Goal: Communication & Community: Answer question/provide support

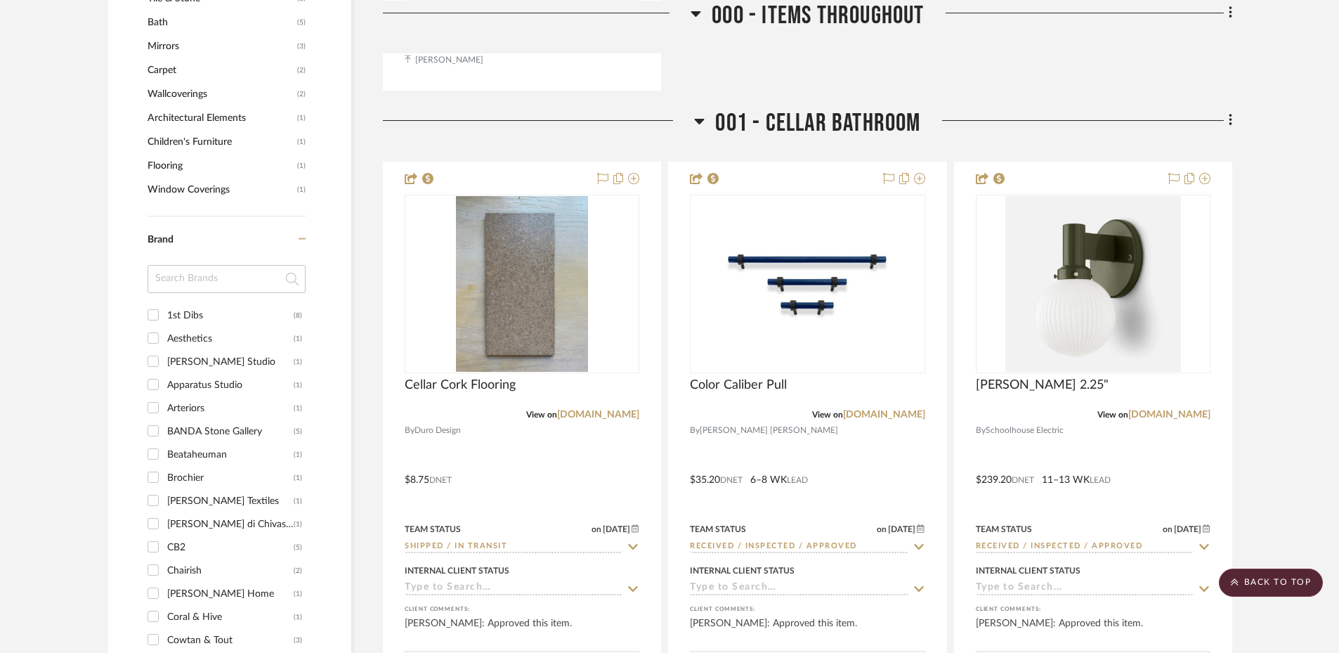
scroll to position [1600, 0]
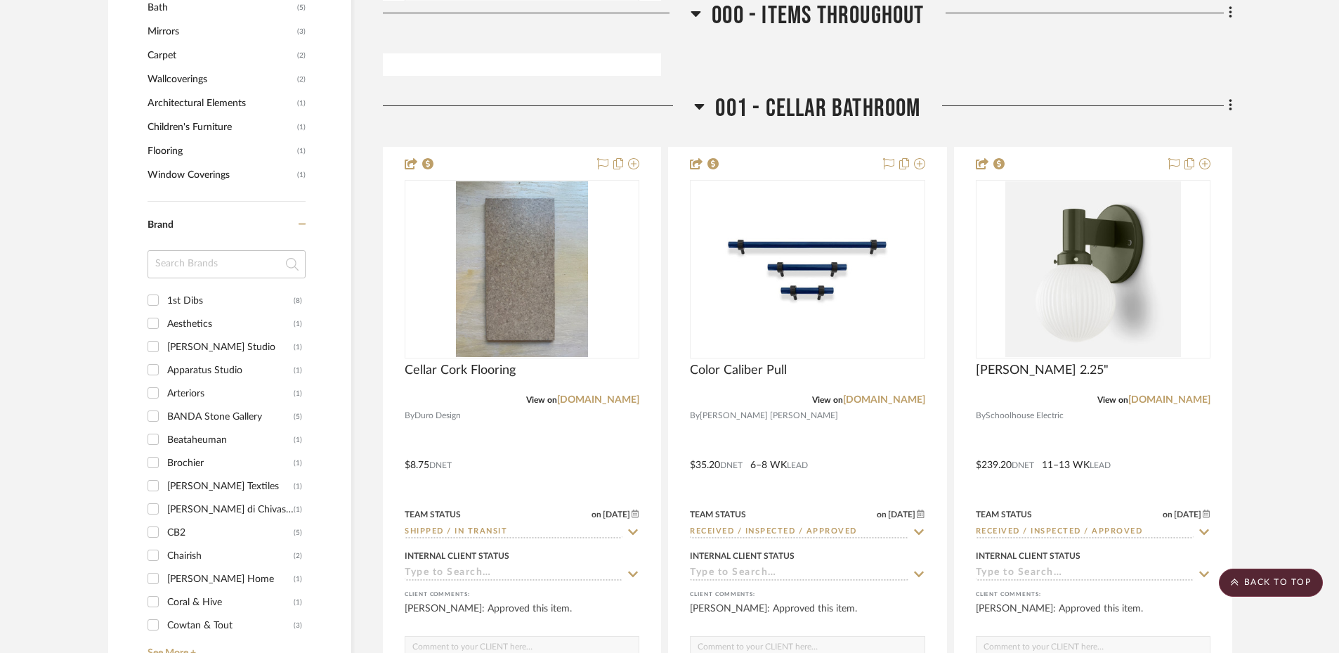
click at [259, 262] on input at bounding box center [227, 264] width 158 height 28
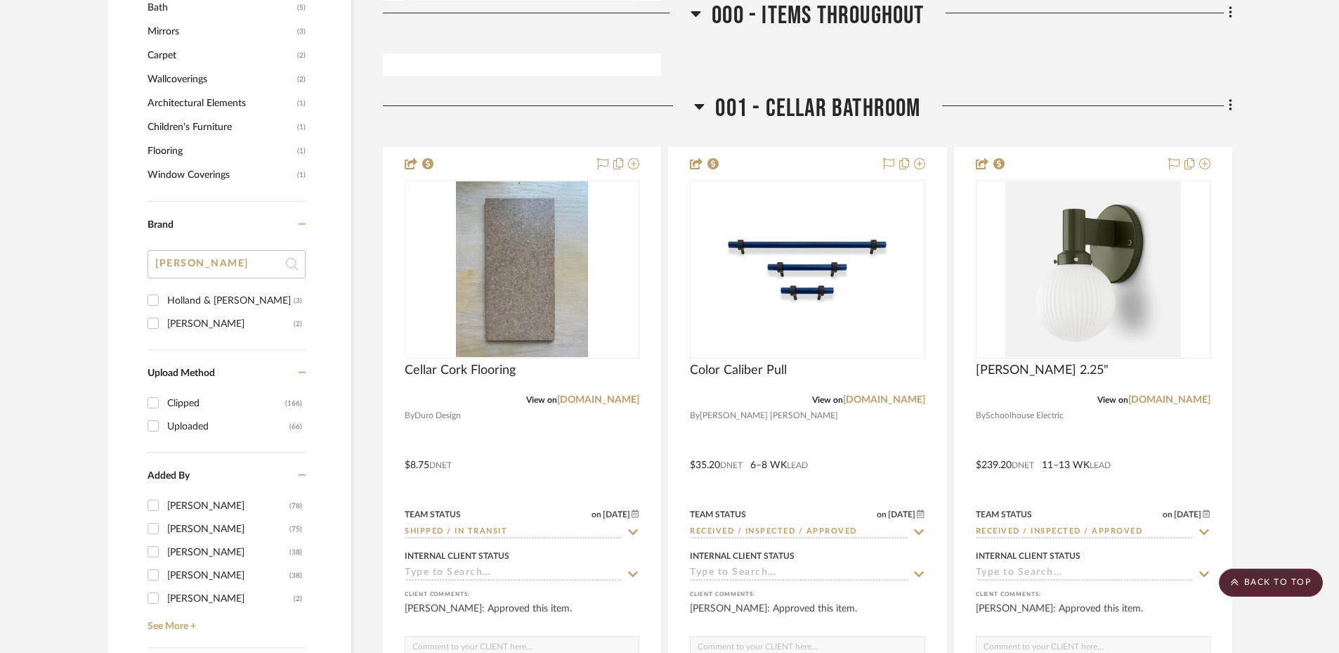
type input "holl"
click at [211, 300] on div "Holland & [PERSON_NAME]" at bounding box center [230, 300] width 126 height 22
click at [164, 300] on input "Holland & Sherry (3)" at bounding box center [153, 300] width 22 height 22
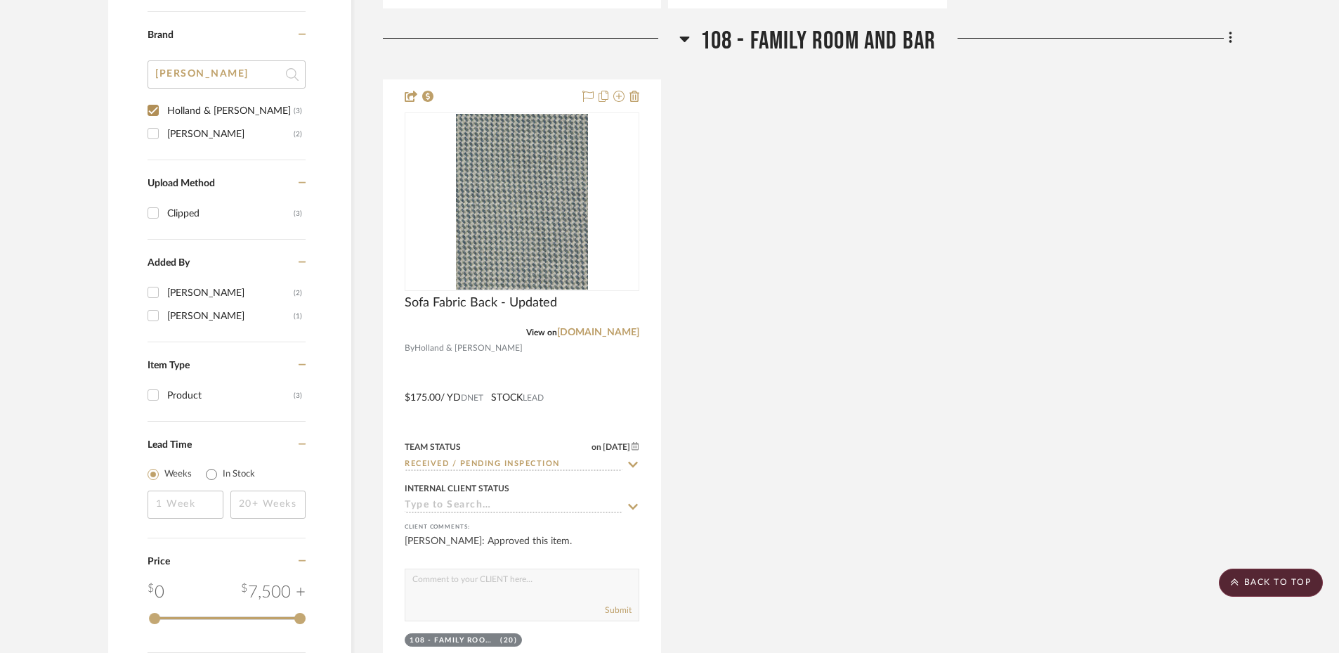
scroll to position [1052, 0]
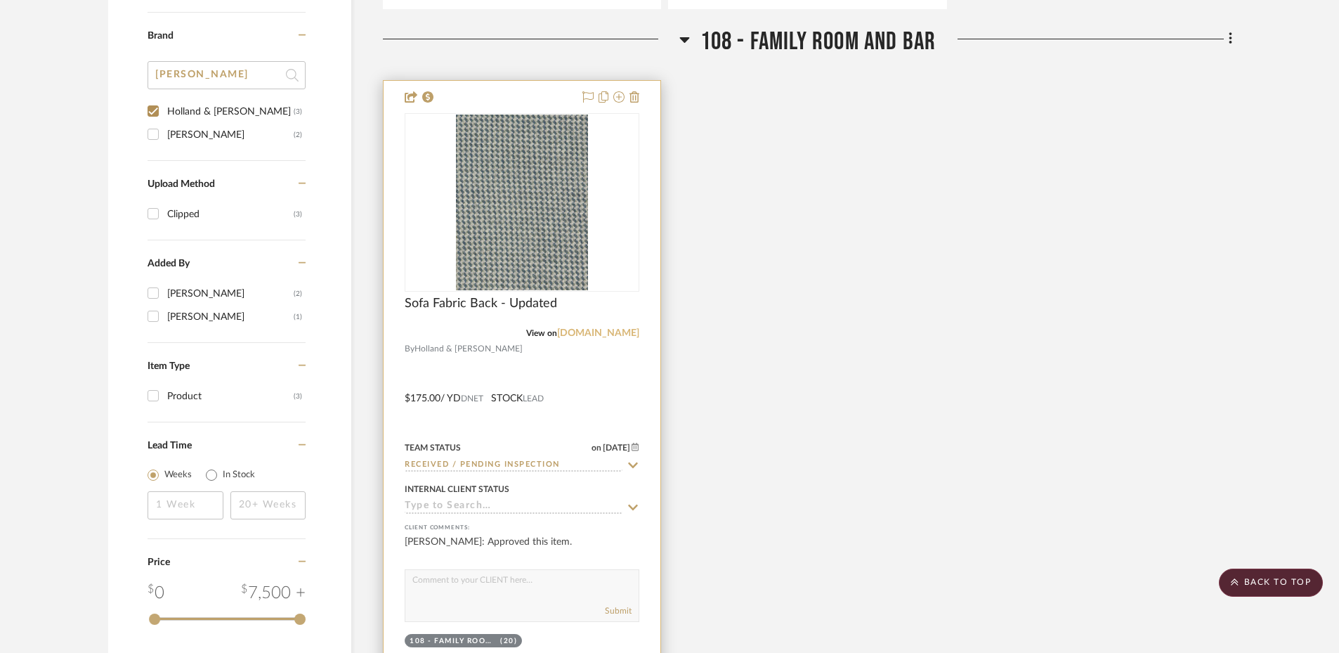
click at [586, 333] on link "[DOMAIN_NAME]" at bounding box center [598, 333] width 82 height 10
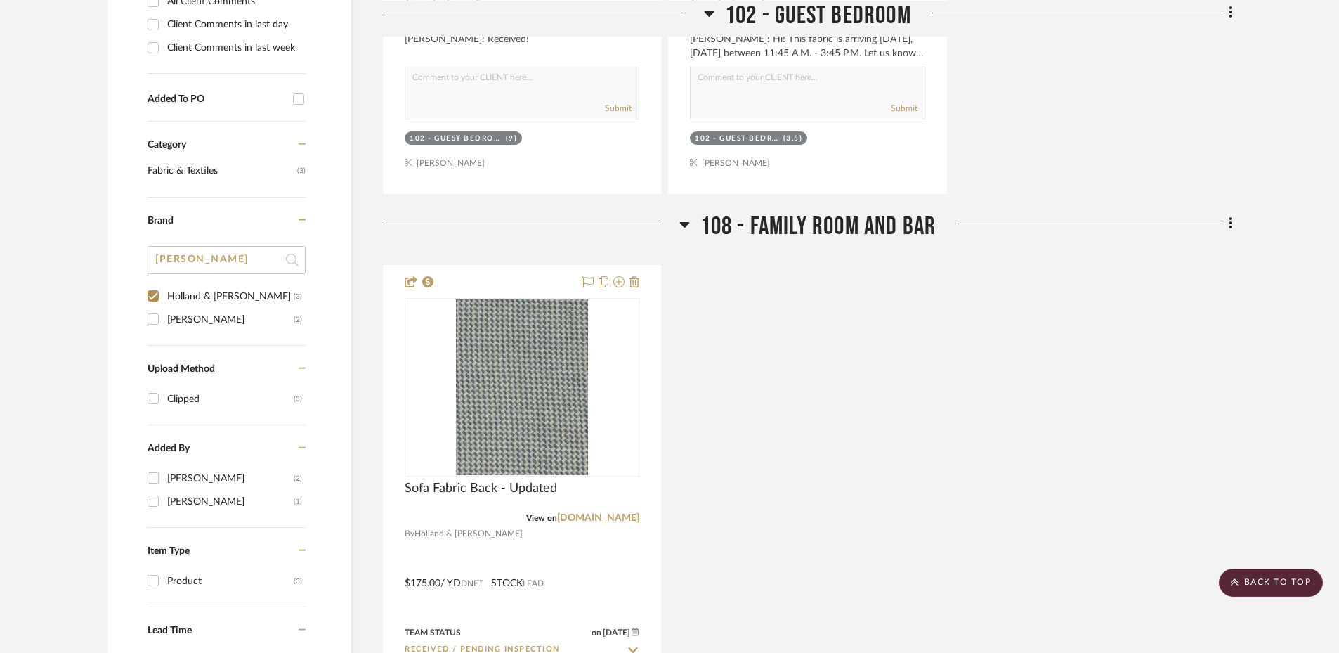
scroll to position [722, 0]
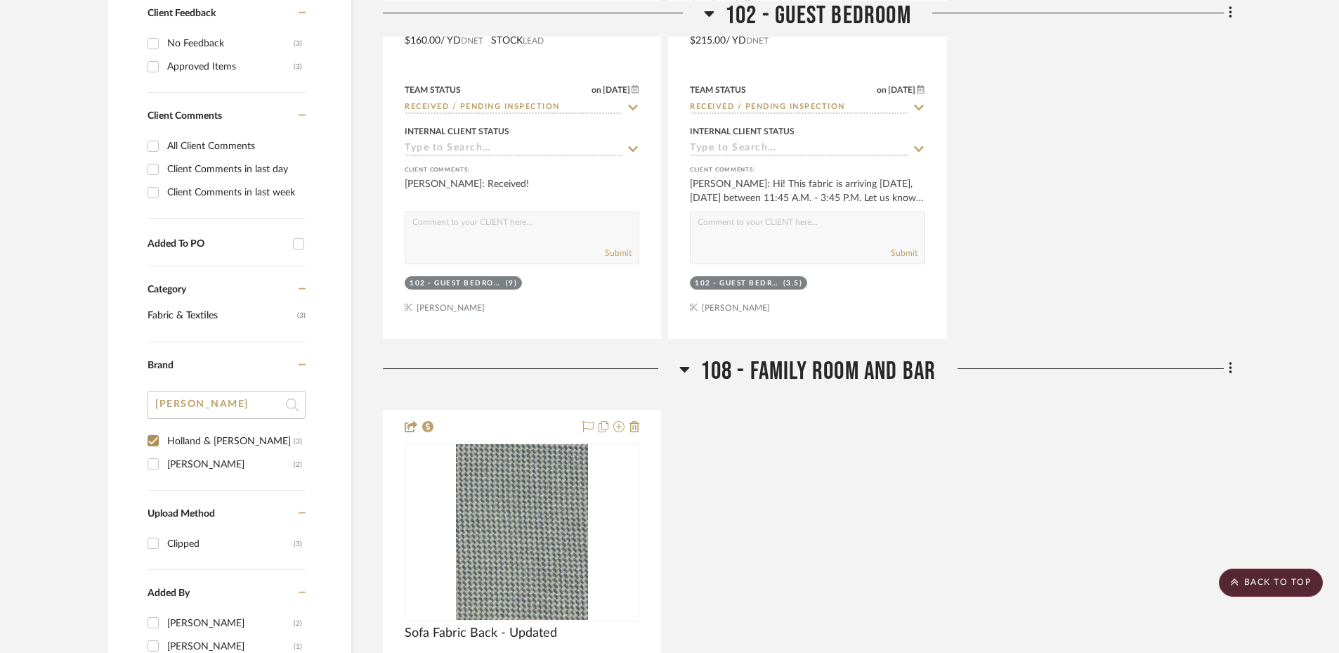
click at [192, 404] on input "holl" at bounding box center [227, 405] width 158 height 28
click at [152, 441] on input "Holland & Sherry (3)" at bounding box center [153, 440] width 22 height 22
checkbox input "false"
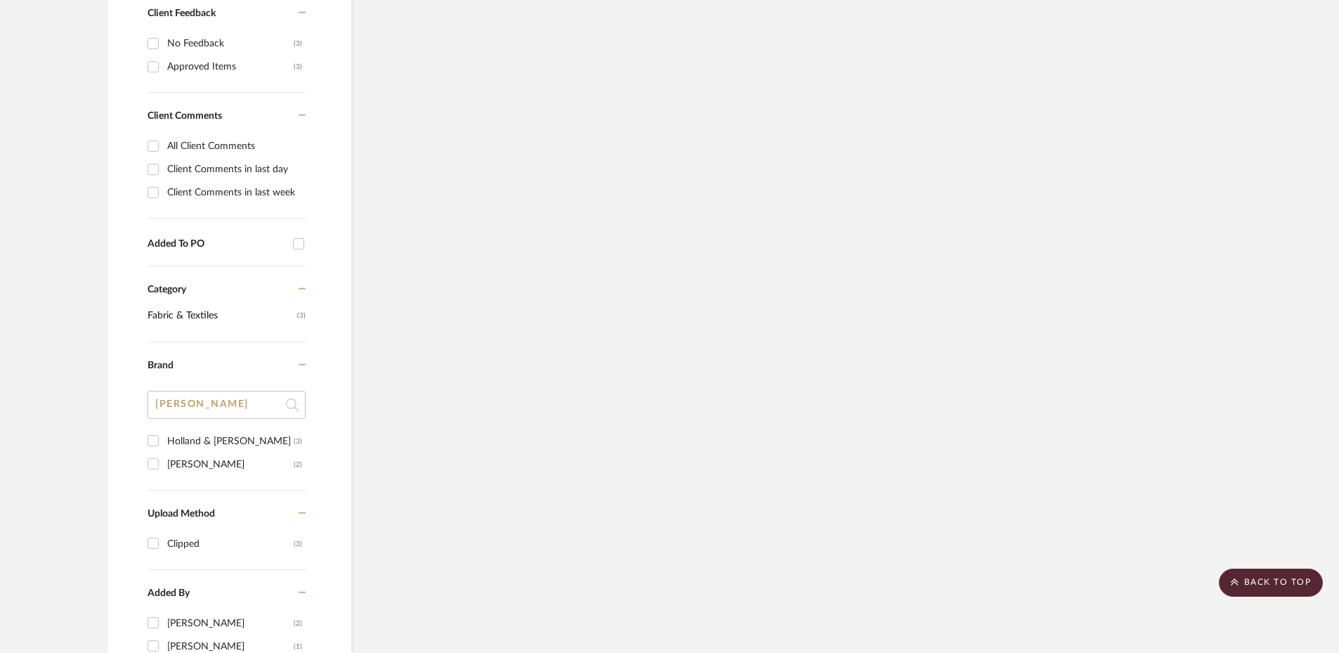
click at [179, 404] on input "holl" at bounding box center [227, 405] width 158 height 28
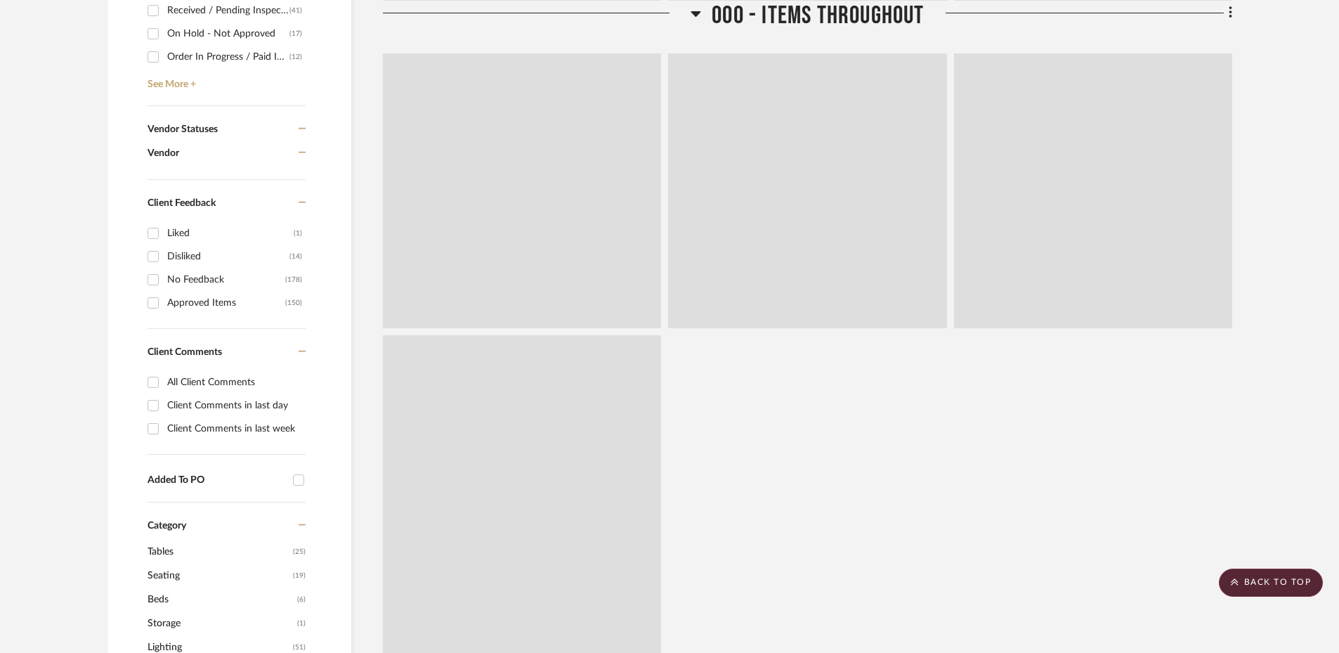
type input "o"
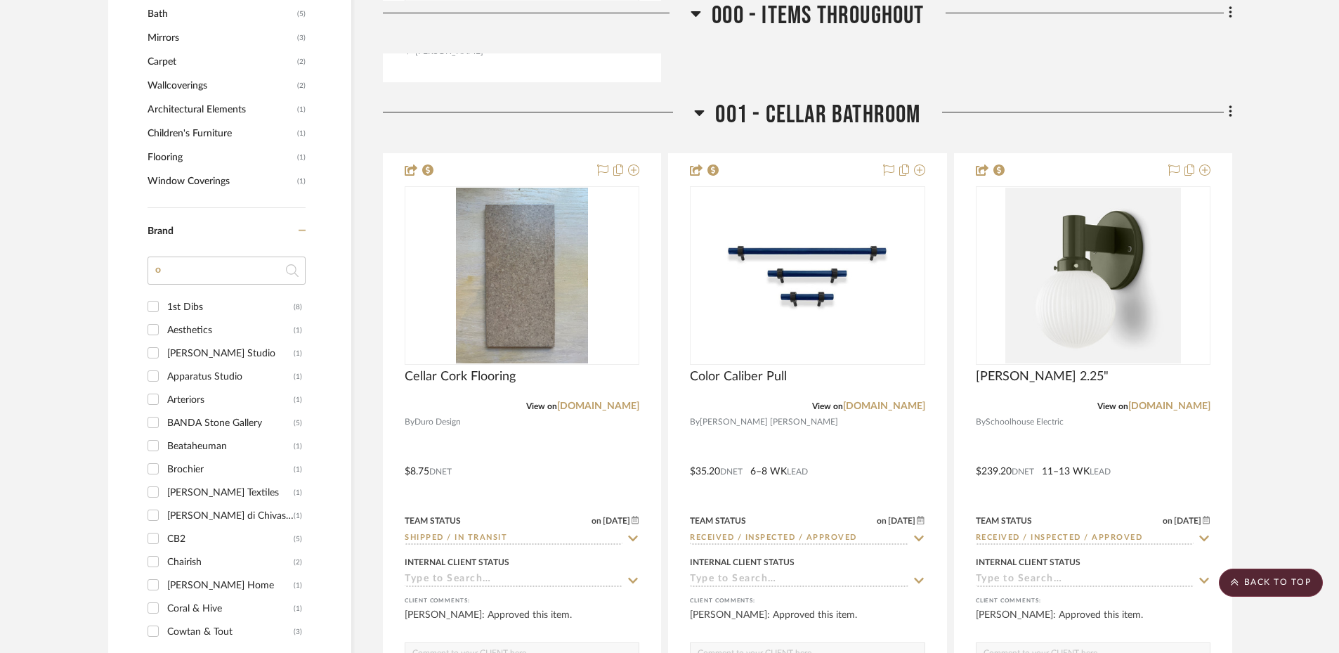
scroll to position [1583, 0]
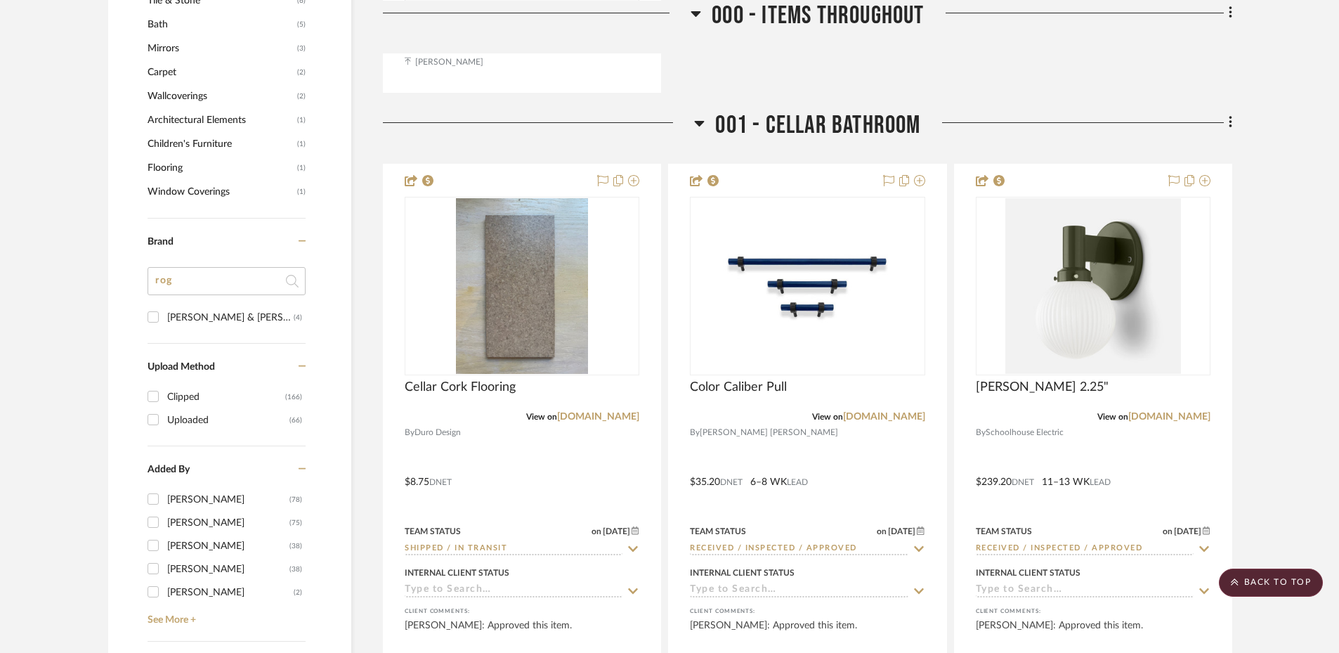
type input "rog"
click at [190, 317] on div "Rogers & Goffigon" at bounding box center [230, 317] width 126 height 22
click at [164, 317] on input "Rogers & Goffigon (4)" at bounding box center [153, 317] width 22 height 22
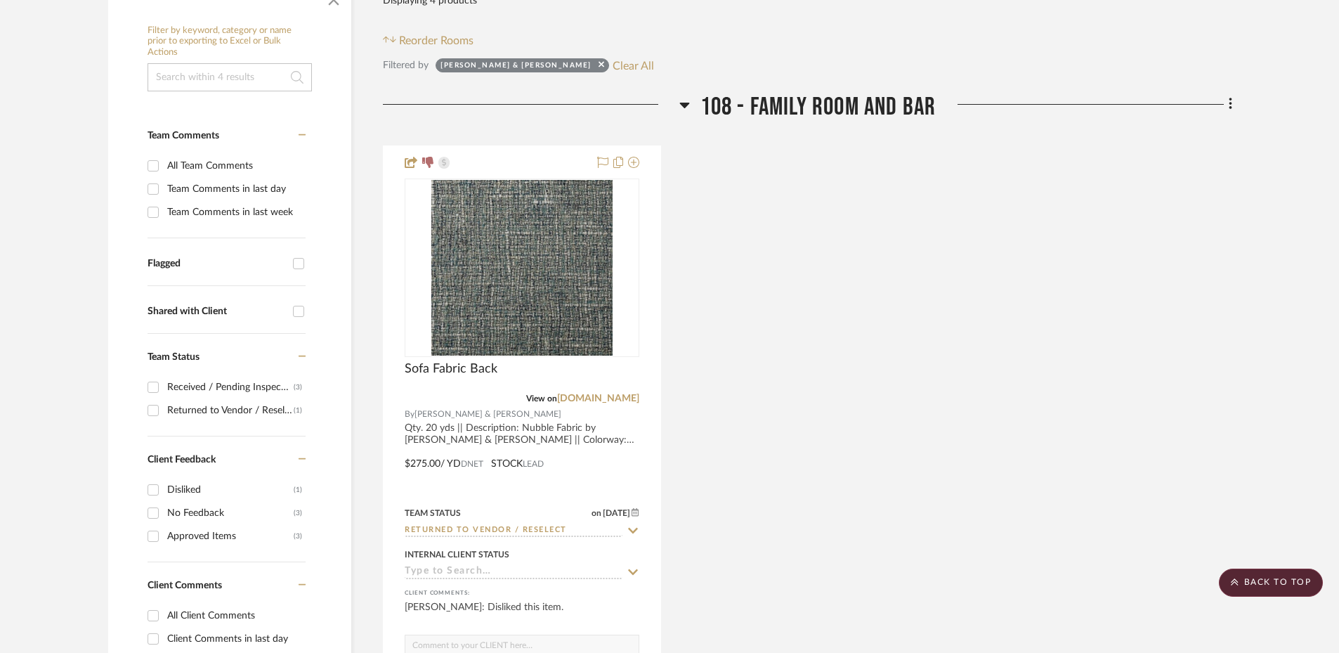
scroll to position [288, 0]
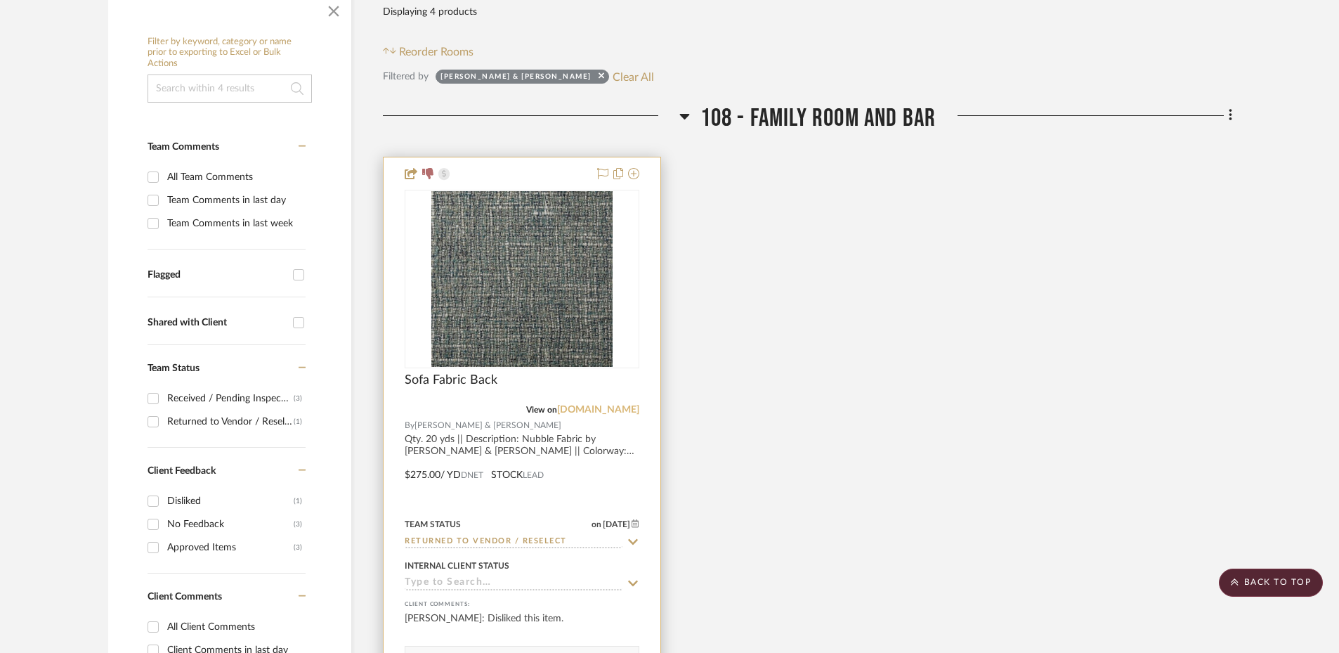
click at [603, 409] on link "rogersandgoffigon.com" at bounding box center [598, 410] width 82 height 10
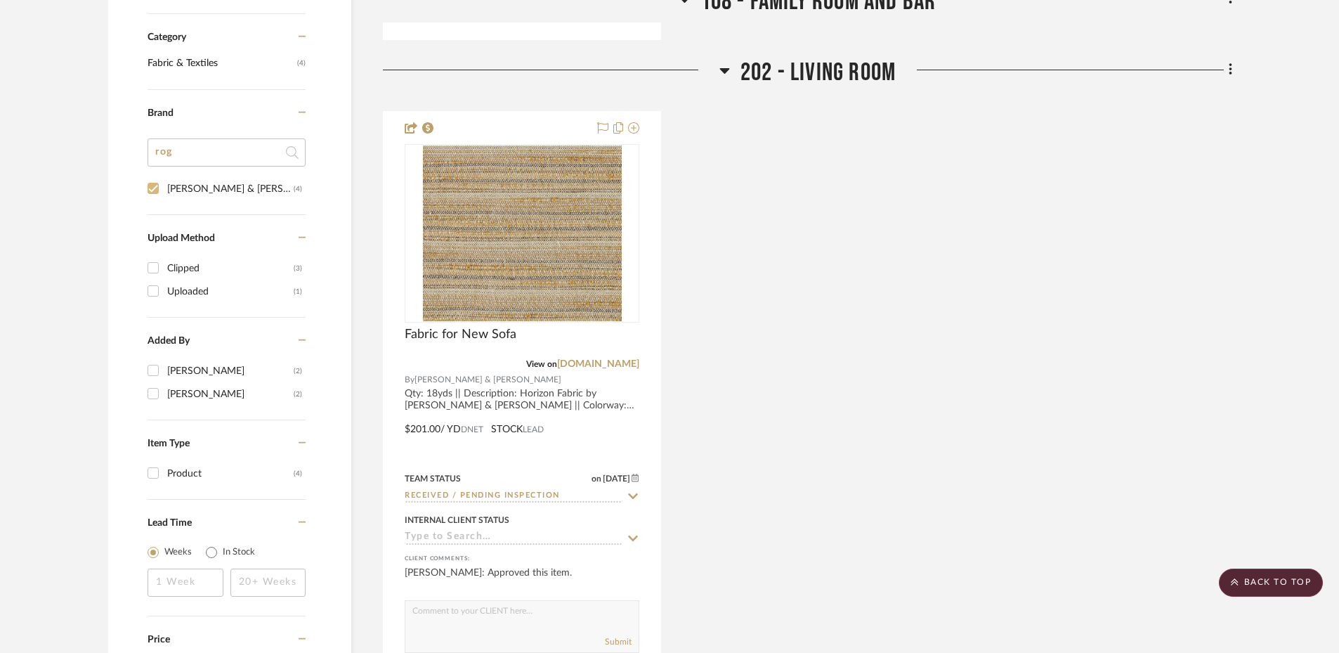
scroll to position [1017, 0]
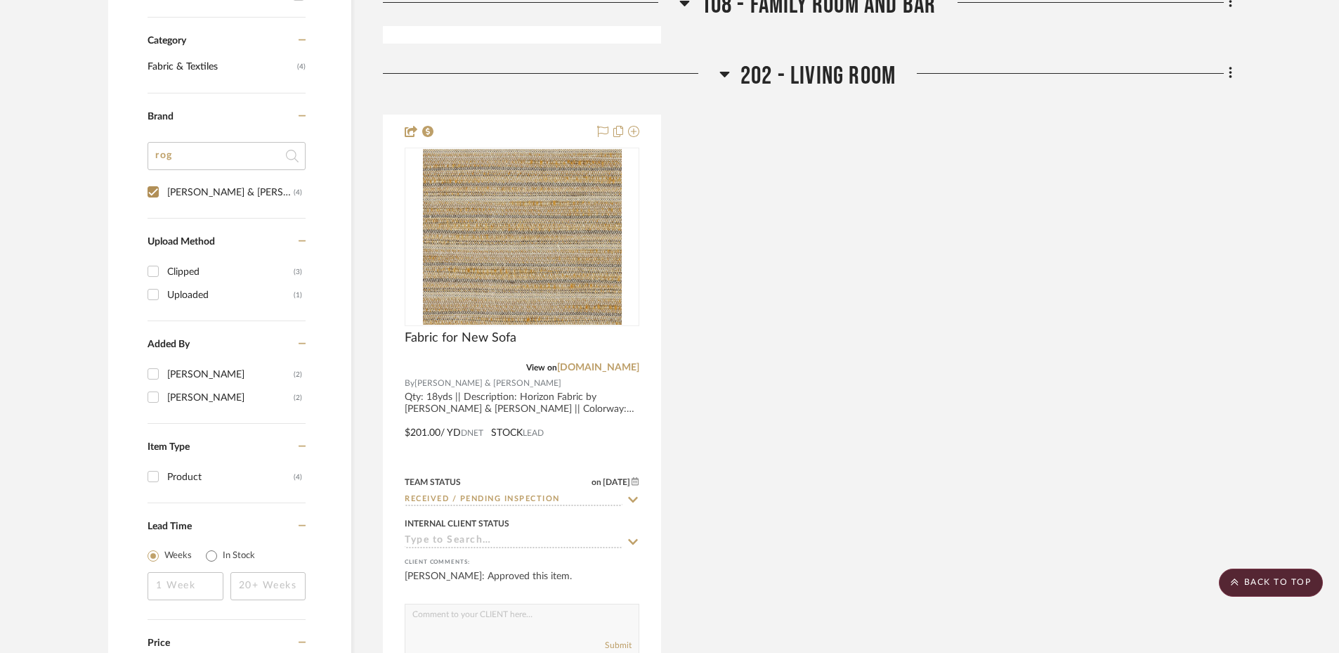
click at [153, 193] on input "Rogers & Goffigon (4)" at bounding box center [153, 192] width 22 height 22
checkbox input "false"
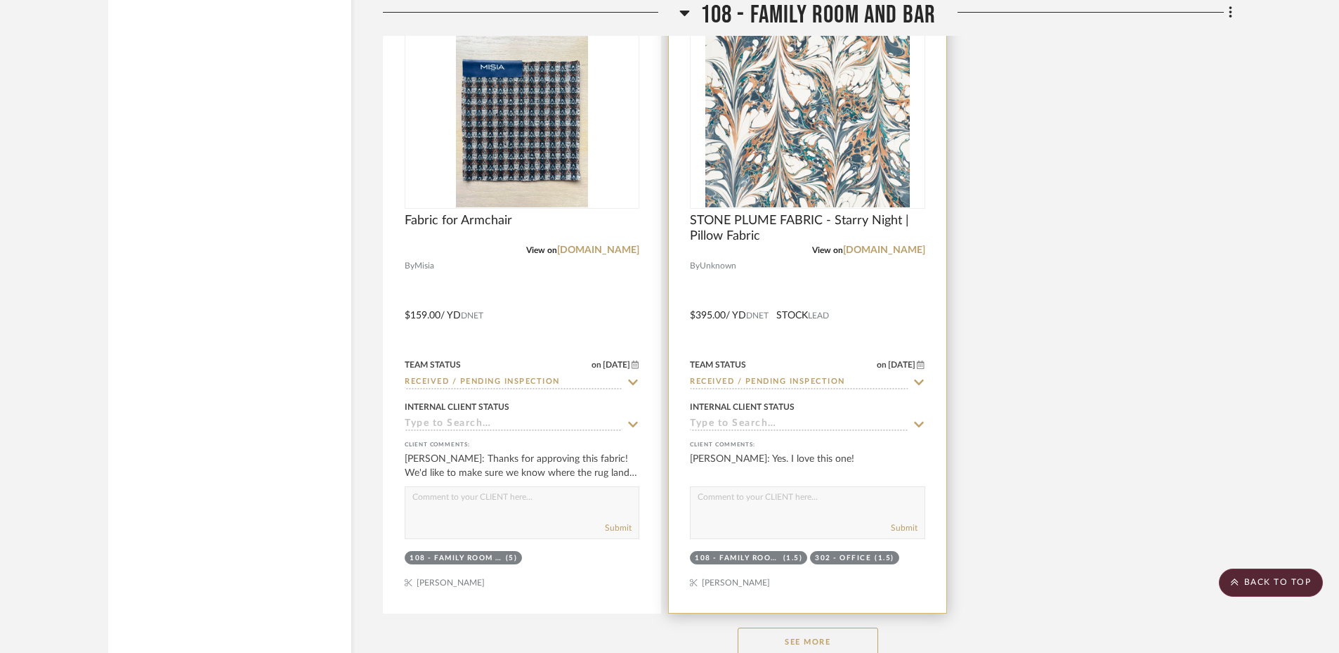
scroll to position [11790, 0]
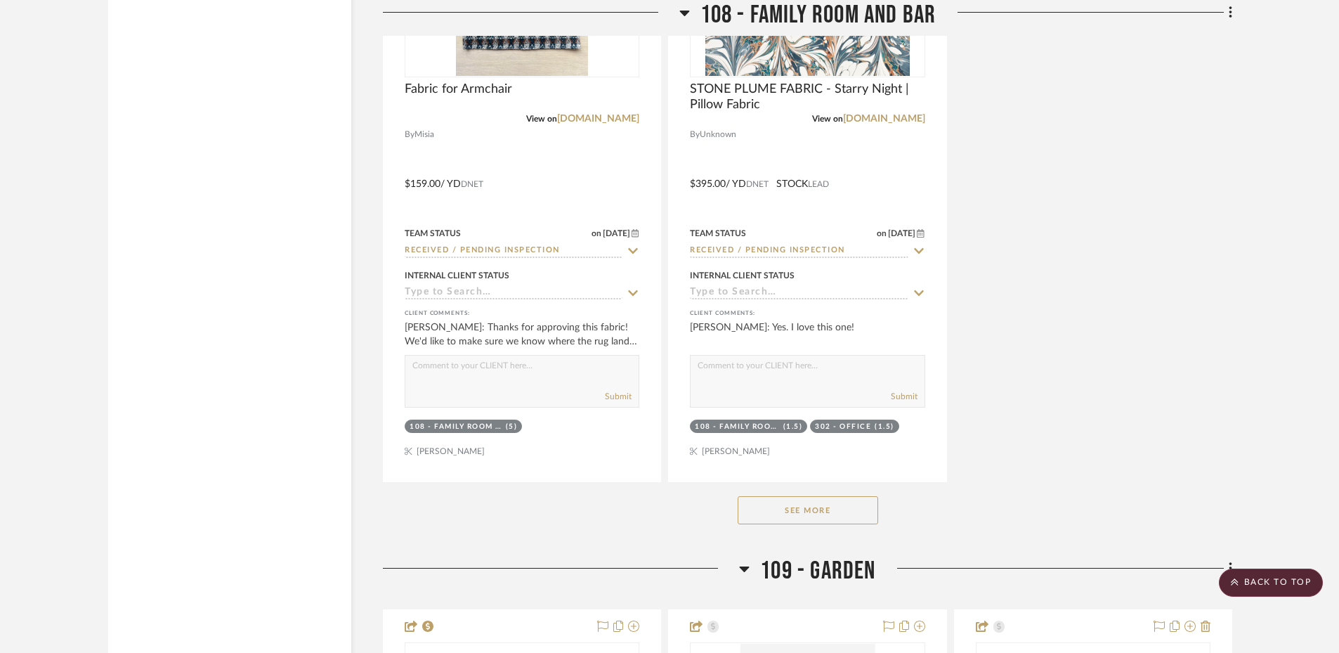
click at [794, 496] on button "See More" at bounding box center [808, 510] width 141 height 28
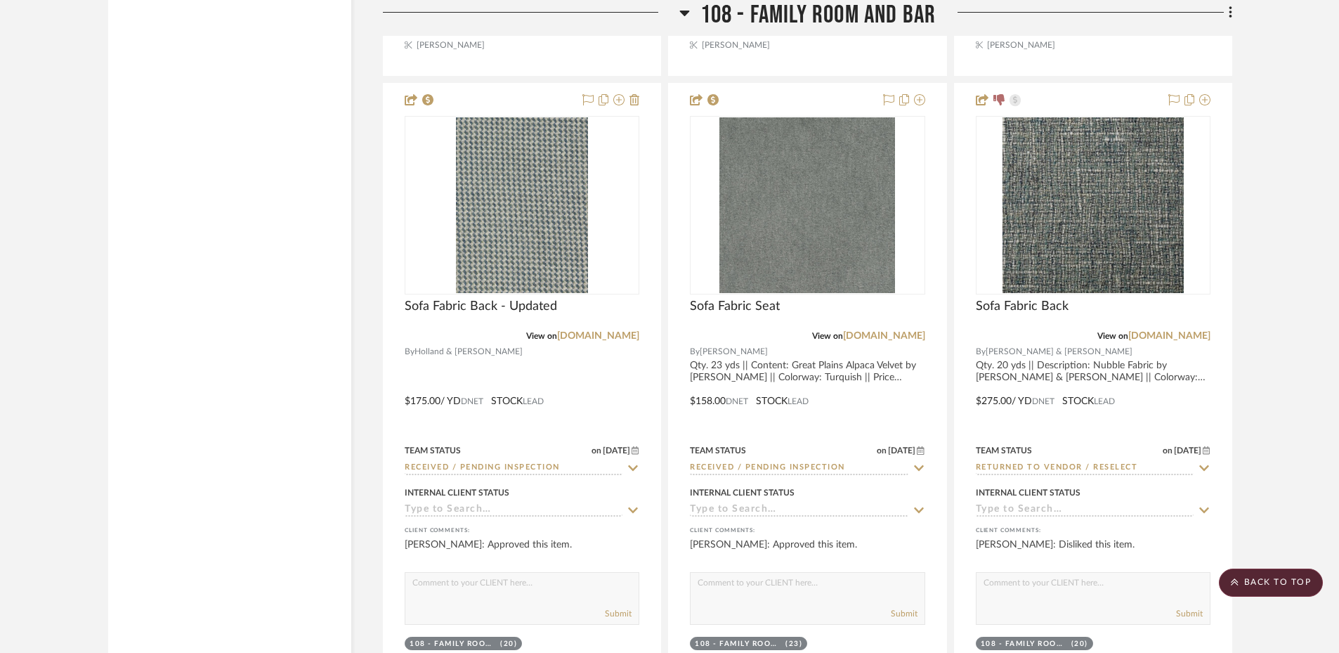
scroll to position [12820, 0]
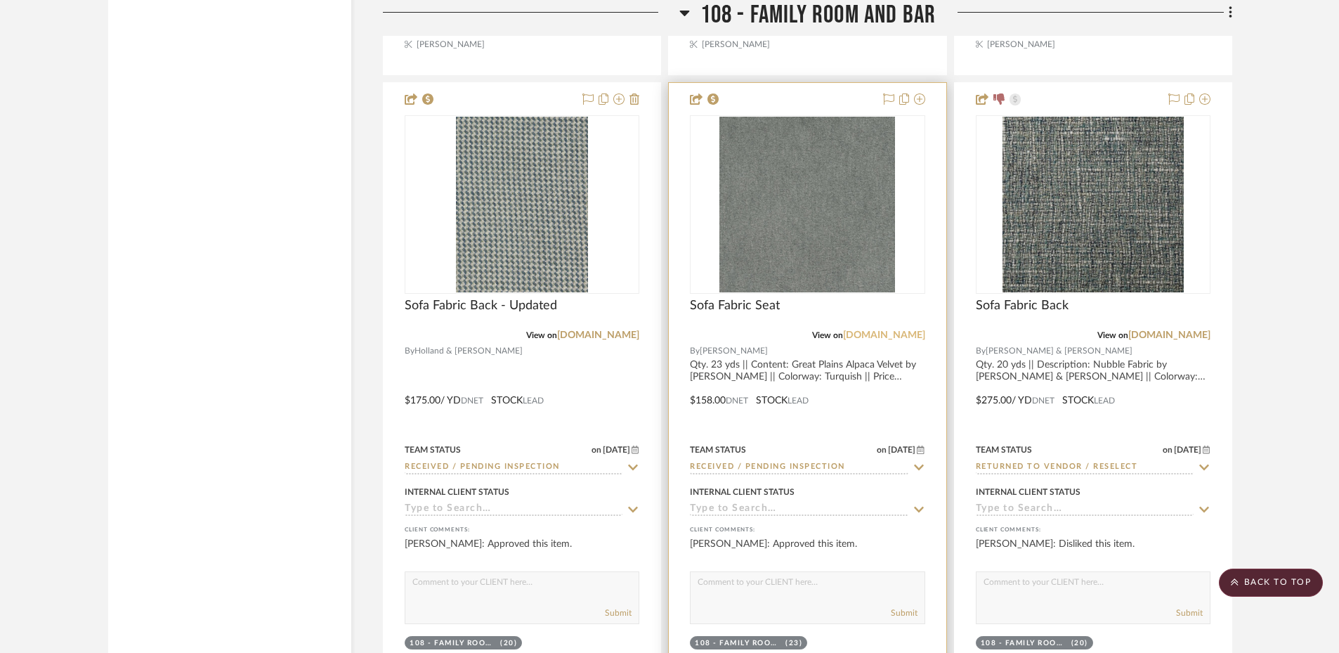
click at [904, 330] on link "hollyhunt.com" at bounding box center [884, 335] width 82 height 10
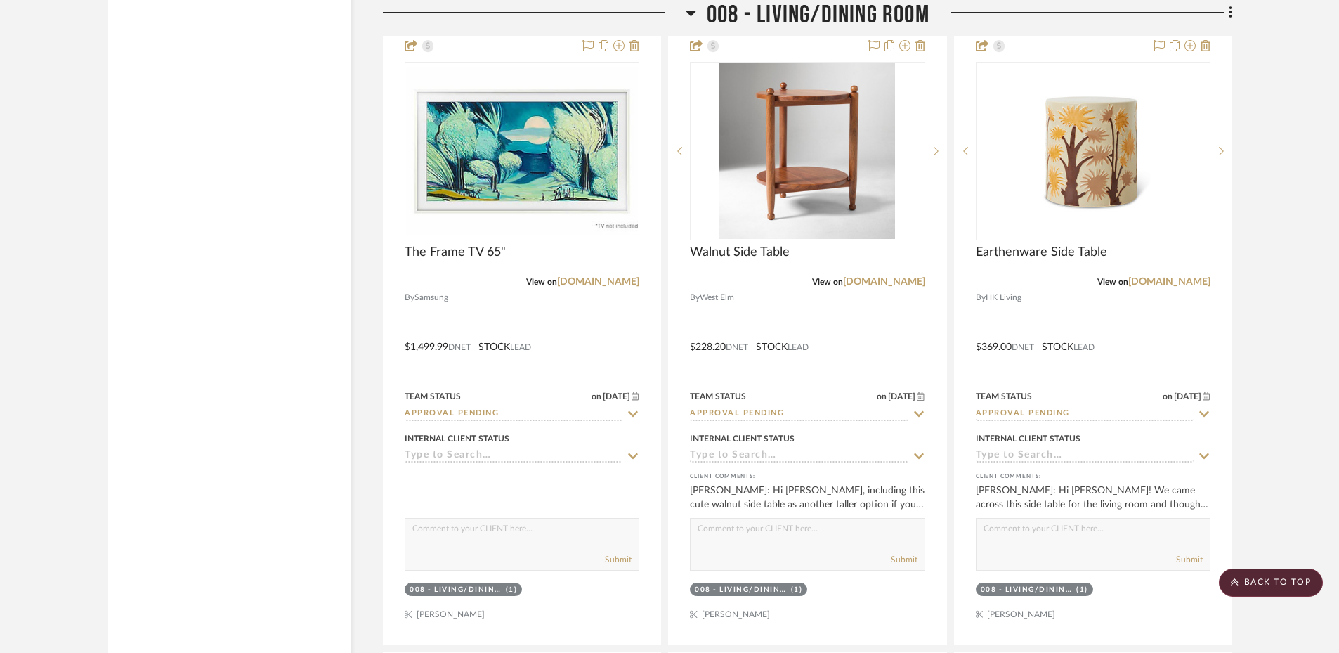
scroll to position [12279, 0]
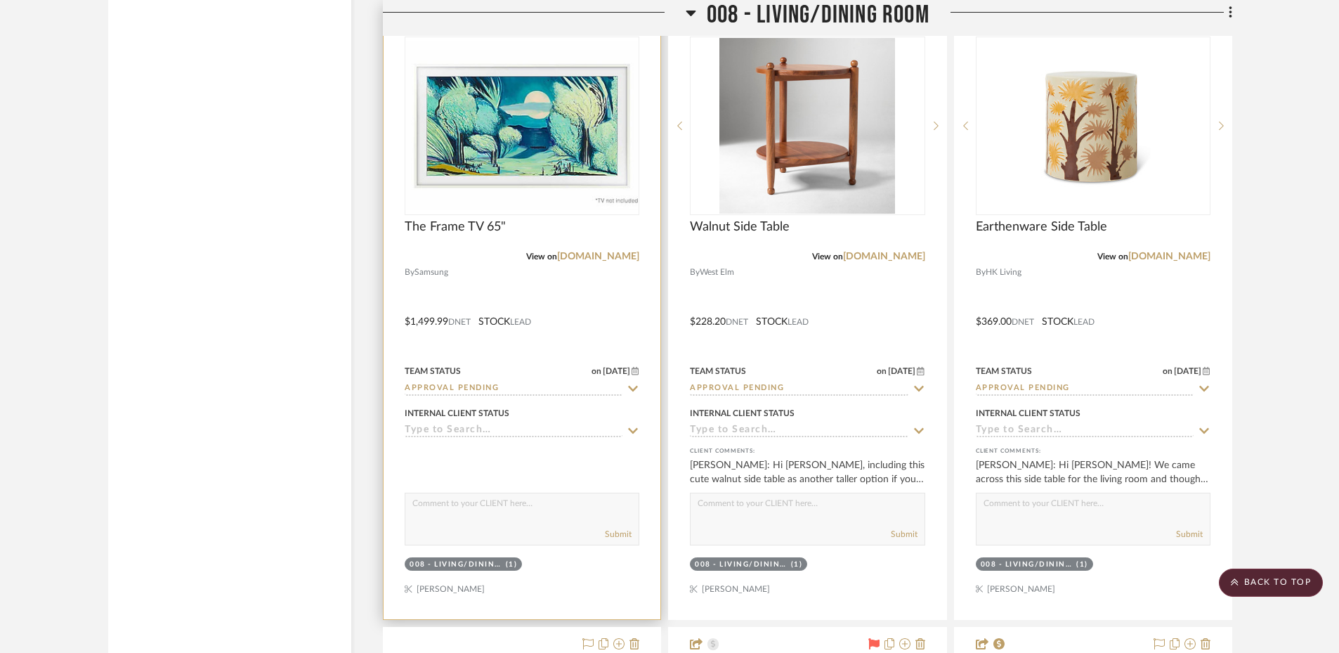
click at [618, 322] on div at bounding box center [522, 311] width 277 height 615
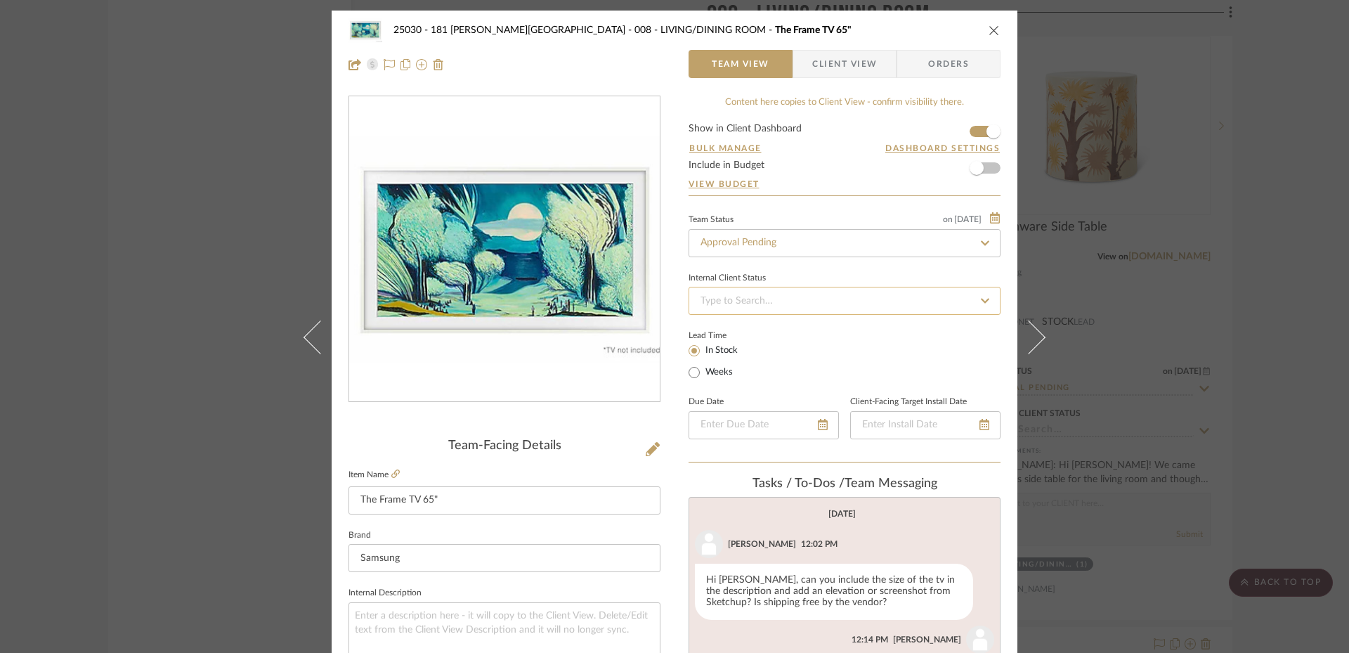
scroll to position [204, 0]
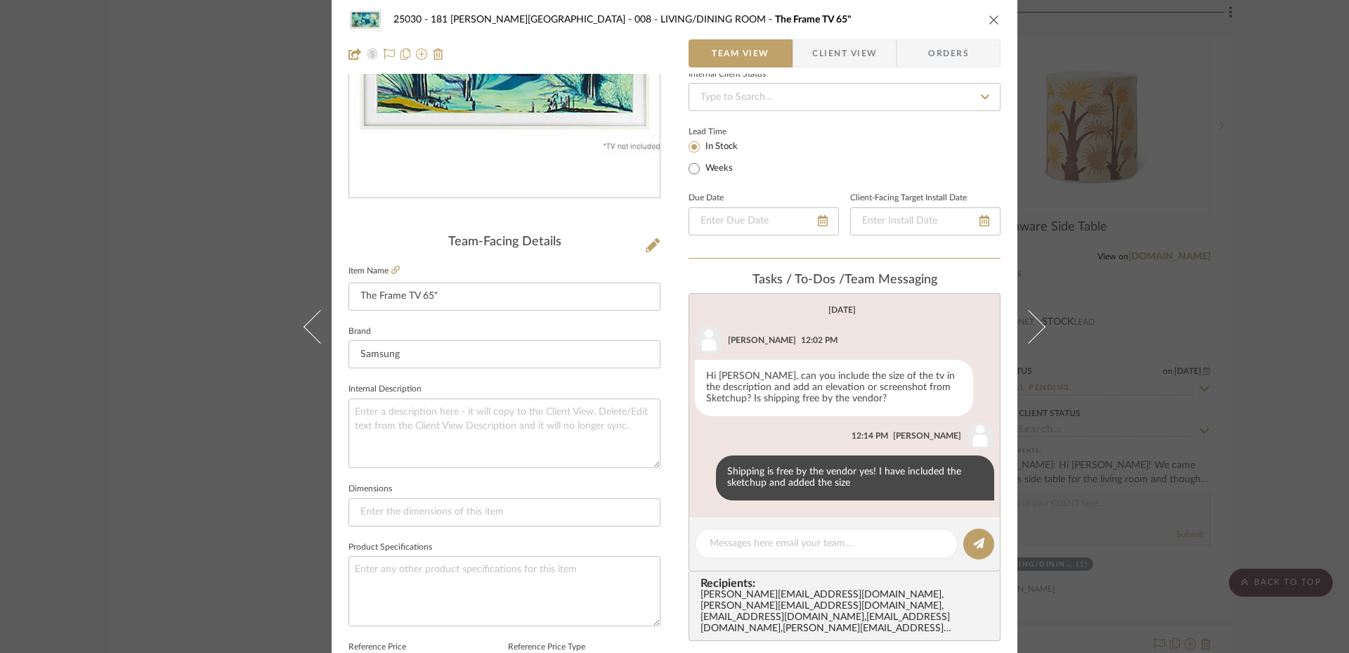
click at [838, 41] on span "Client View" at bounding box center [844, 53] width 65 height 28
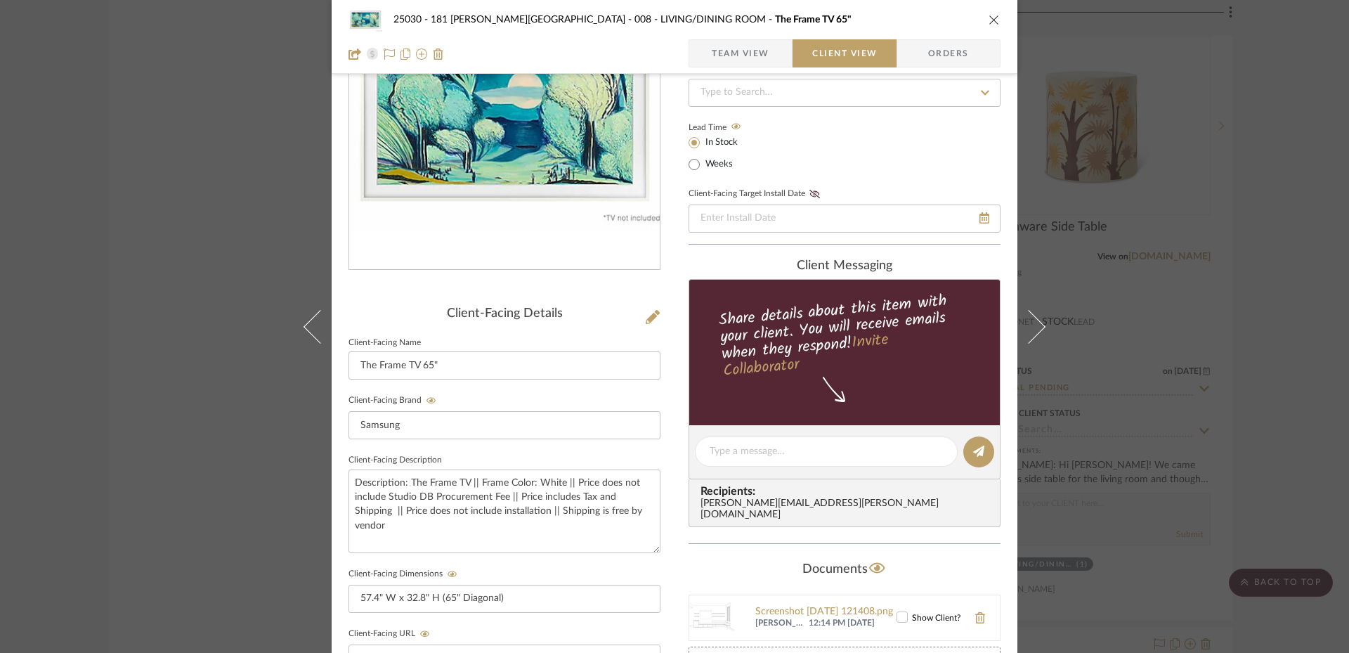
scroll to position [166, 0]
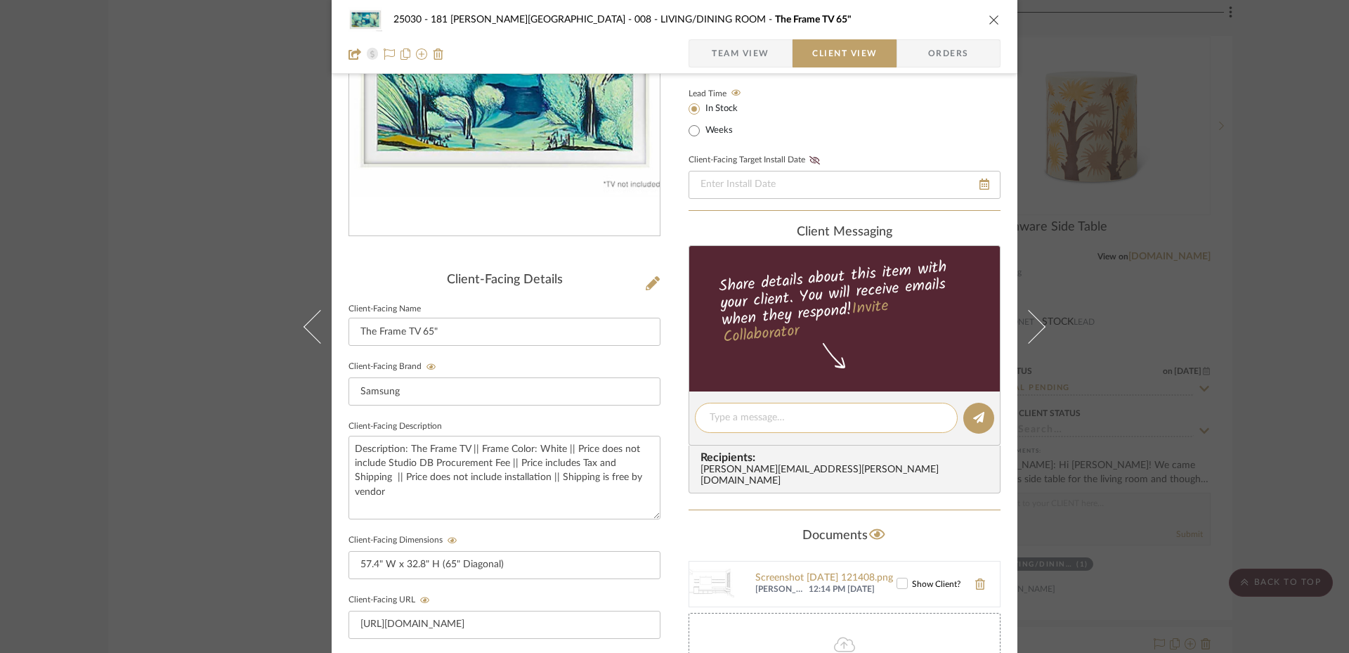
click at [750, 431] on div at bounding box center [826, 418] width 263 height 30
click at [748, 426] on div at bounding box center [826, 418] width 263 height 30
click at [731, 417] on textarea at bounding box center [826, 417] width 233 height 15
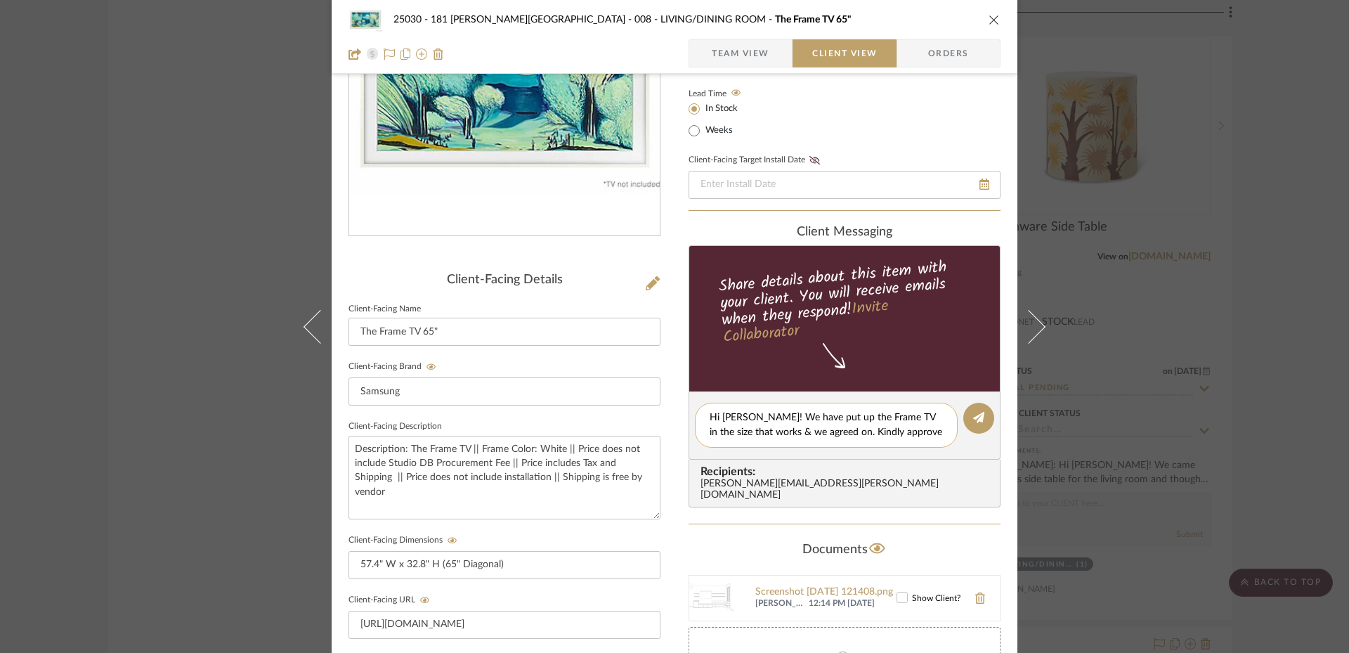
scroll to position [0, 0]
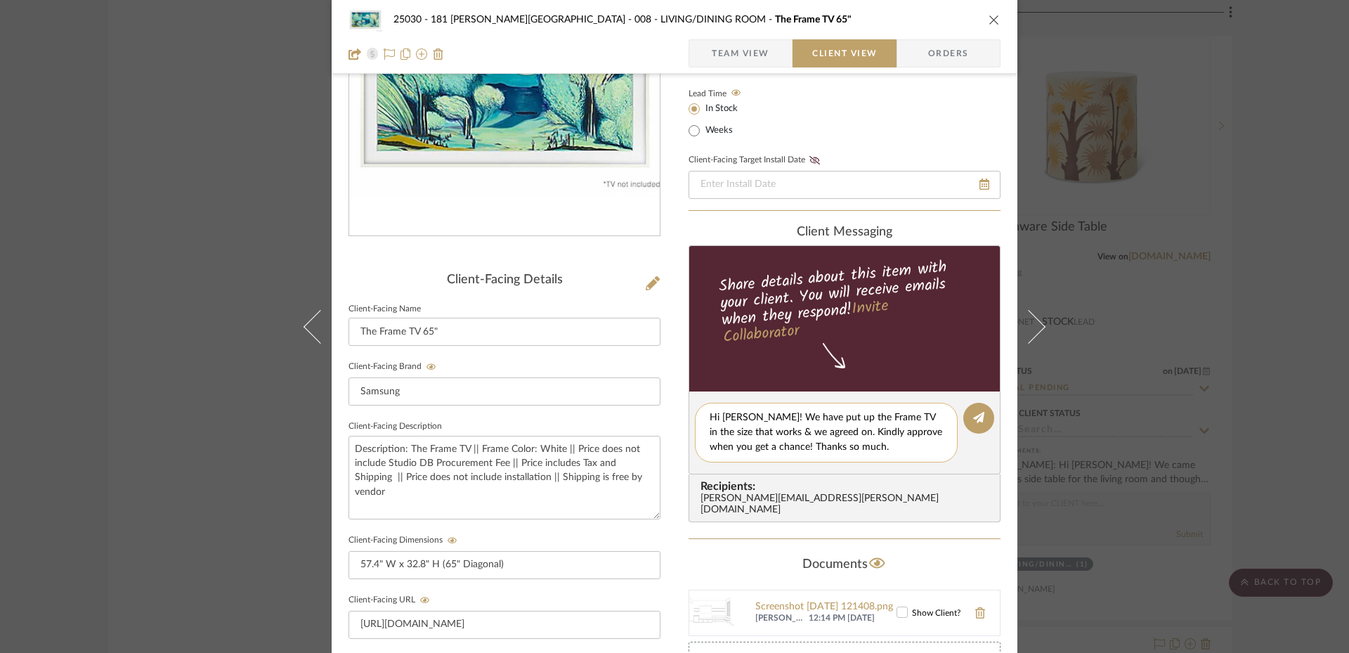
click at [861, 444] on textarea "Hi [PERSON_NAME]! We have put up the Frame TV in the size that works & we agree…" at bounding box center [826, 432] width 233 height 44
click at [809, 437] on textarea "Hi [PERSON_NAME]! We have put up the Frame TV in the size that works & we agree…" at bounding box center [826, 432] width 233 height 44
click at [822, 432] on textarea "Hi [PERSON_NAME]! We have put up the Frame TV in the size that works & we agree…" at bounding box center [826, 432] width 233 height 44
click at [921, 431] on textarea "Hi [PERSON_NAME]! We have put up the Frame TV in the size that works & we agree…" at bounding box center [826, 432] width 233 height 44
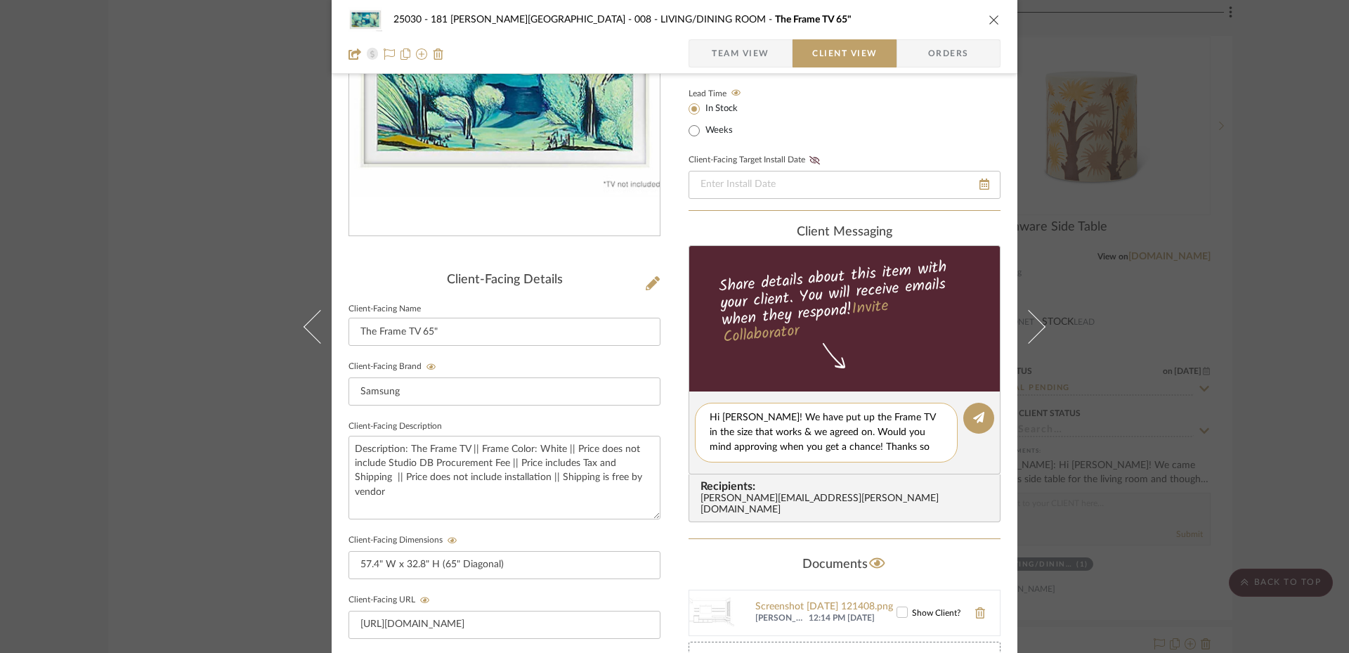
click at [913, 450] on textarea "Hi [PERSON_NAME]! We have put up the Frame TV in the size that works & we agree…" at bounding box center [826, 432] width 233 height 44
type textarea "Hi [PERSON_NAME]! We have put up the Frame TV in the size that works & we agree…"
click at [974, 418] on icon at bounding box center [978, 417] width 11 height 11
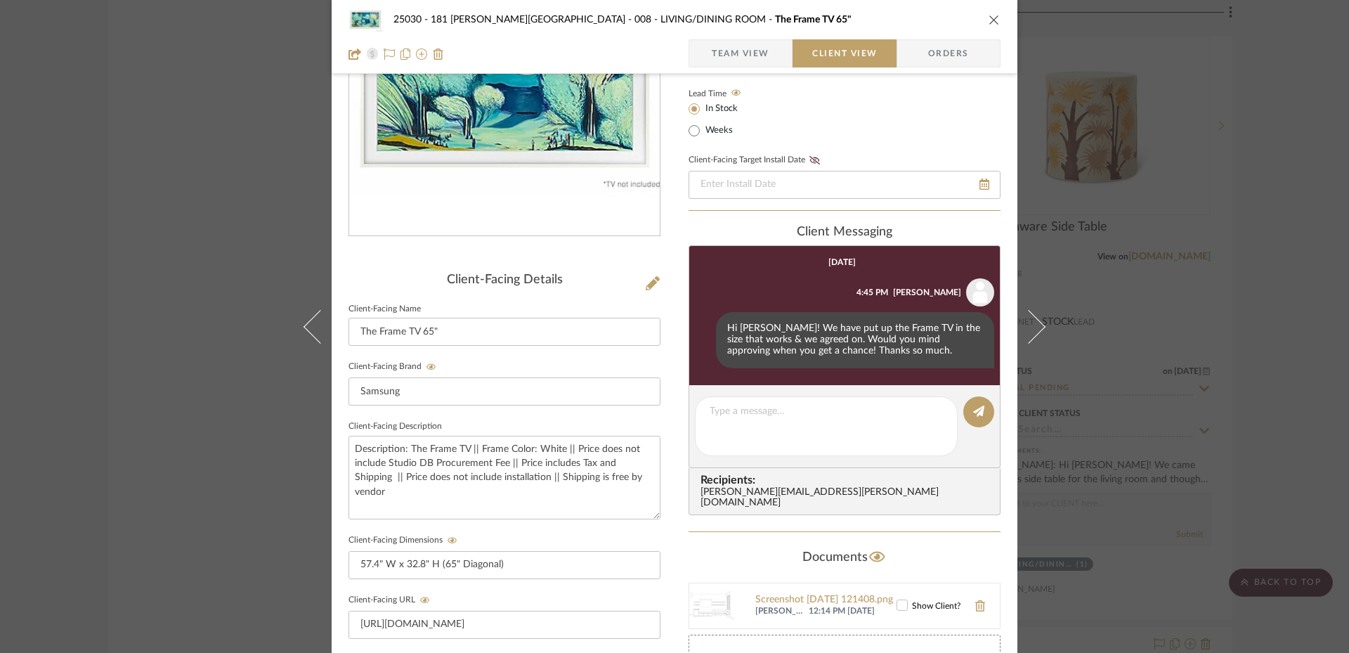
click at [164, 242] on div "25030 - 181 [PERSON_NAME] 008 - LIVING/DINING ROOM The Frame TV 65" Team View C…" at bounding box center [674, 326] width 1349 height 653
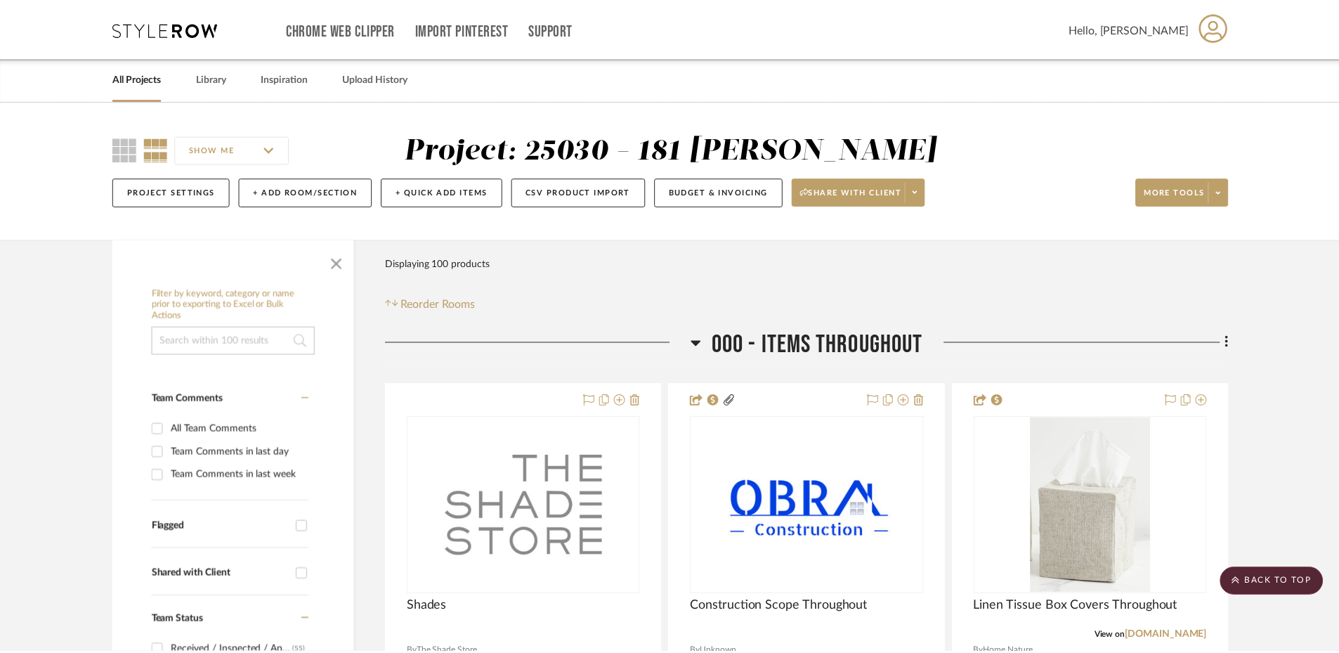
scroll to position [12279, 0]
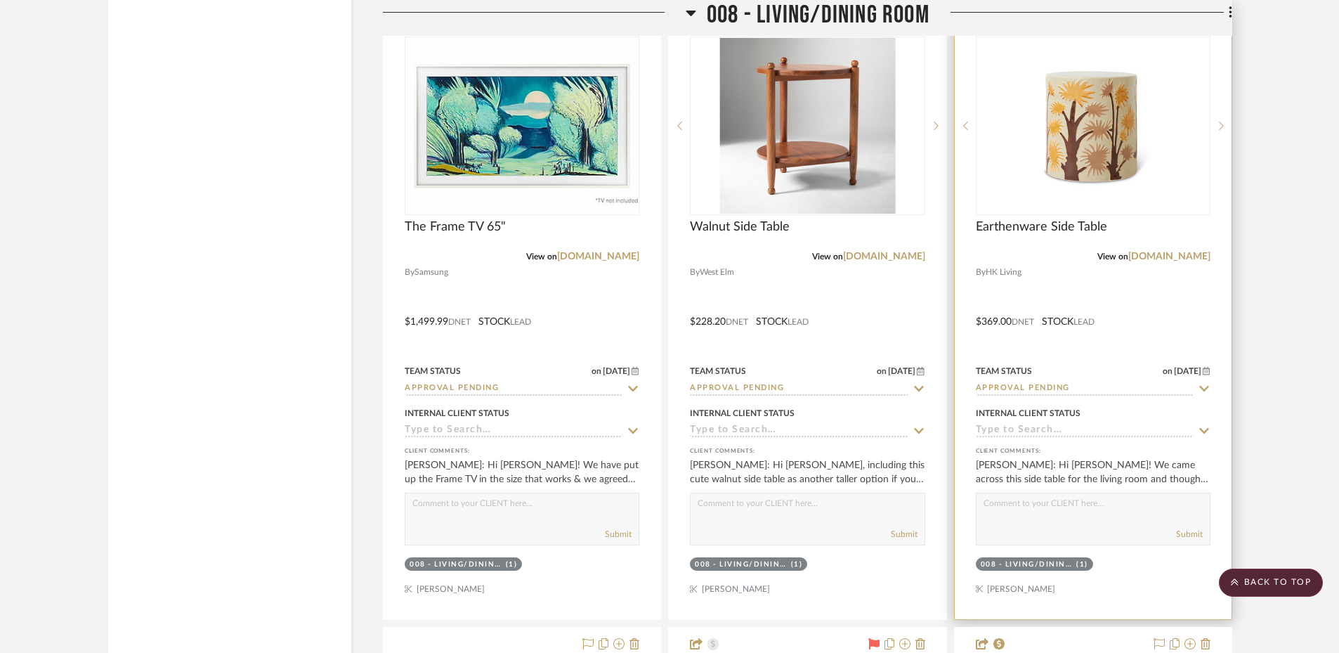
click at [1123, 342] on div at bounding box center [1093, 311] width 277 height 615
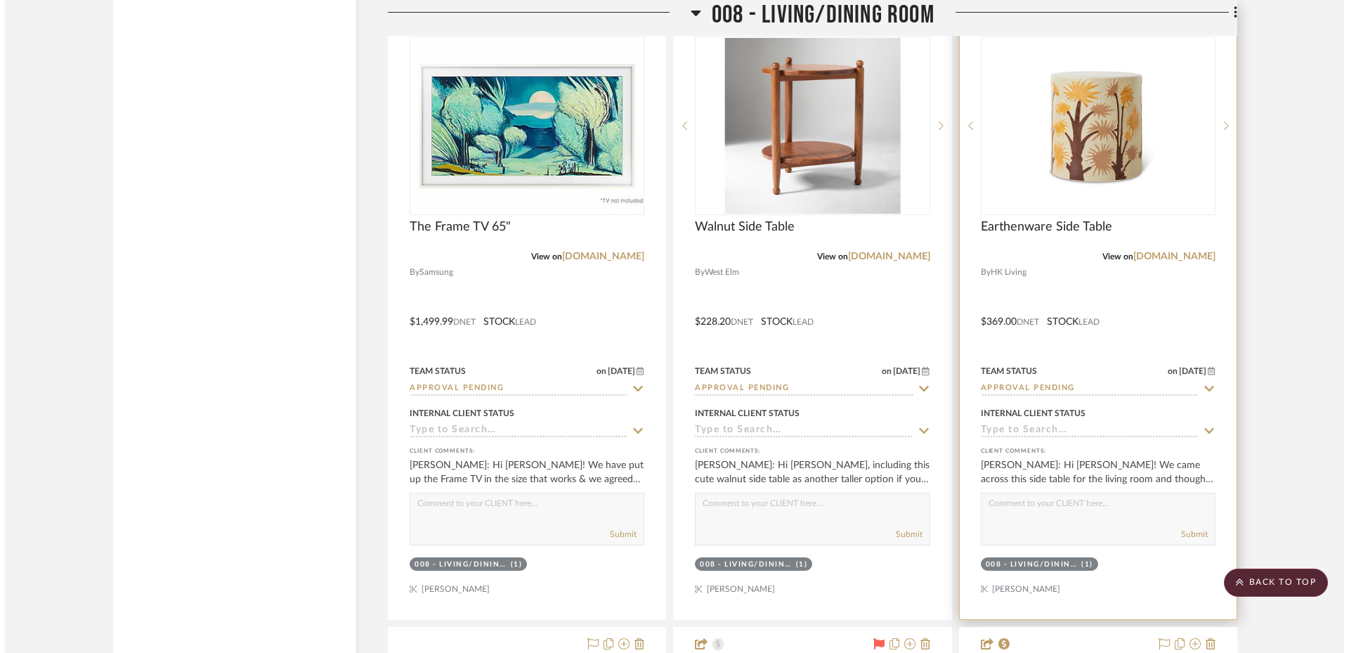
scroll to position [0, 0]
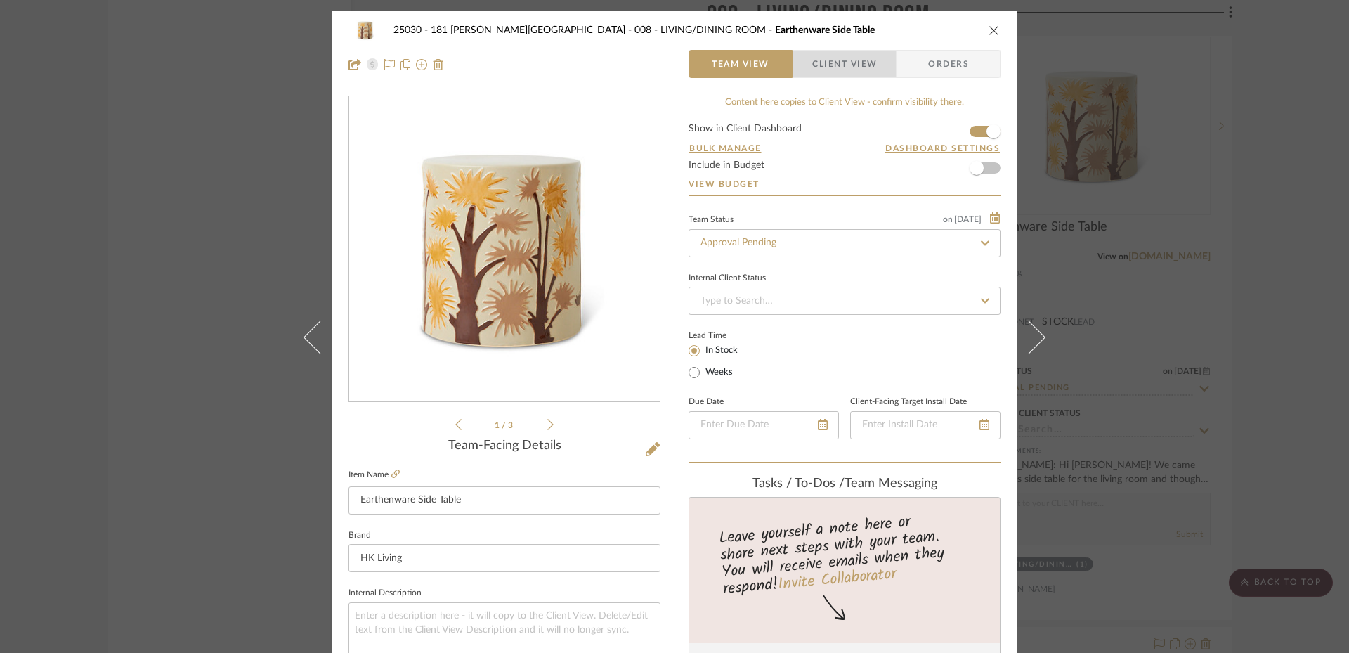
click at [831, 69] on span "Client View" at bounding box center [844, 64] width 65 height 28
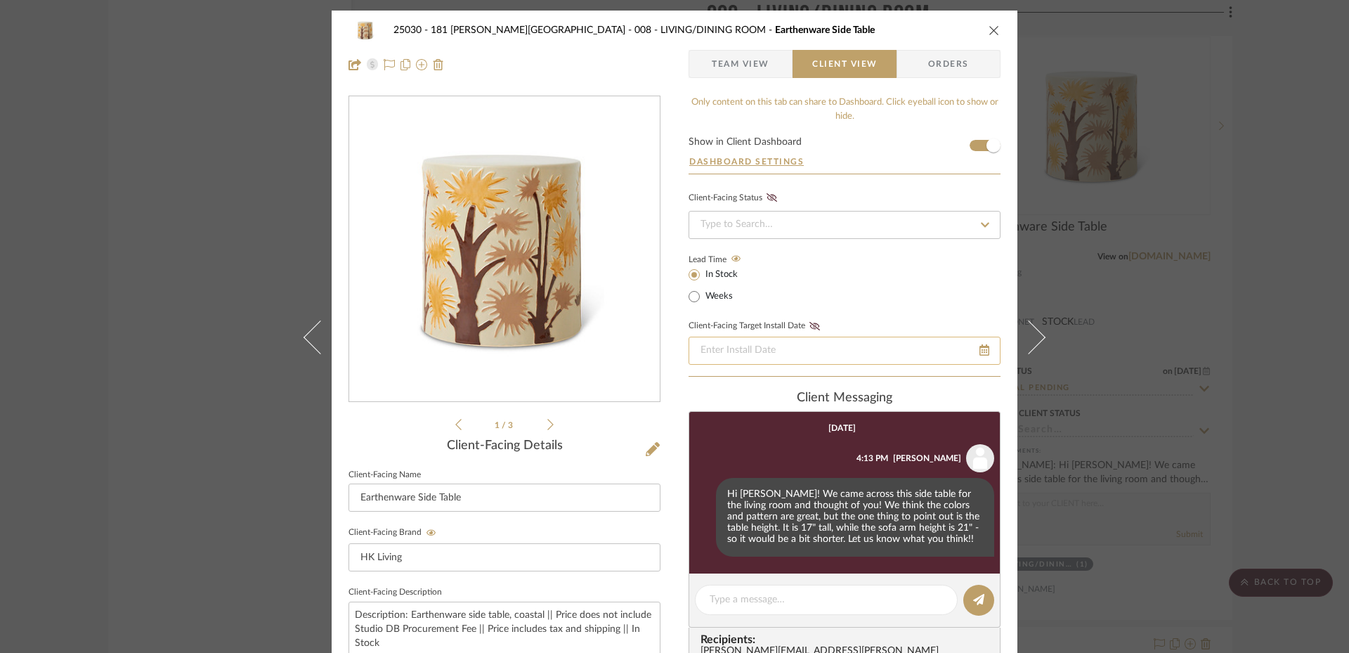
scroll to position [79, 0]
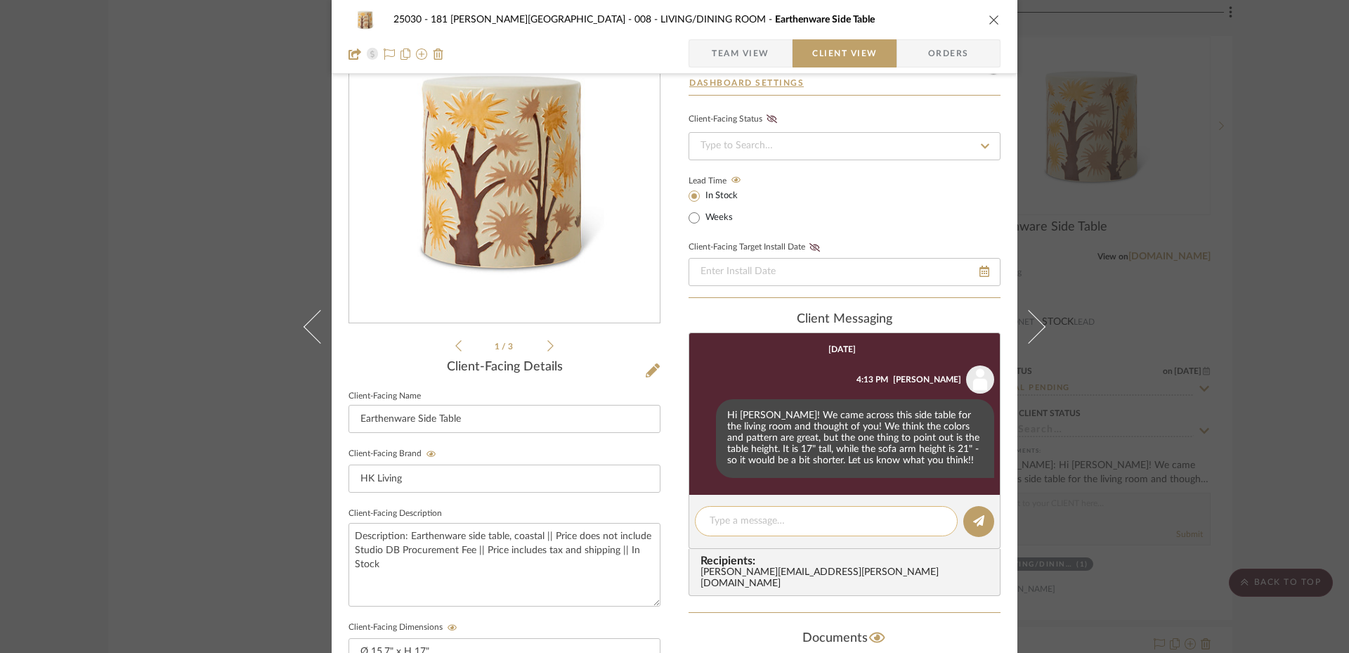
click at [742, 516] on textarea at bounding box center [826, 521] width 233 height 15
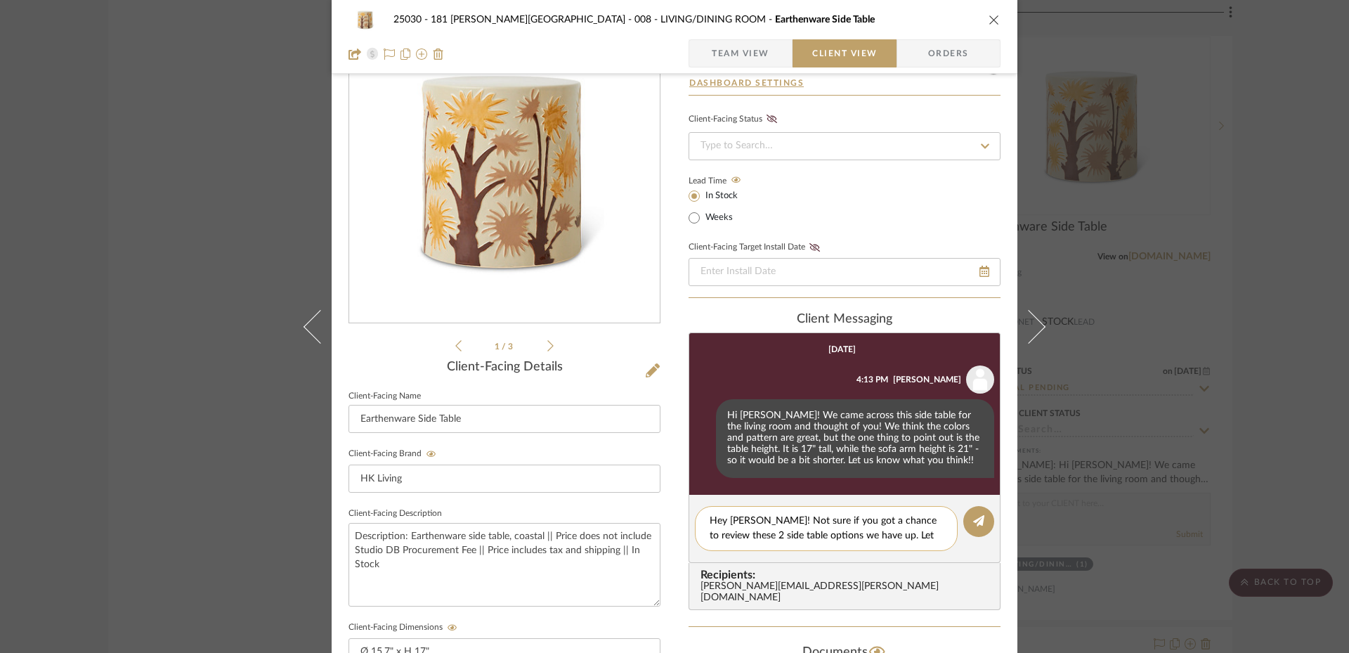
scroll to position [0, 0]
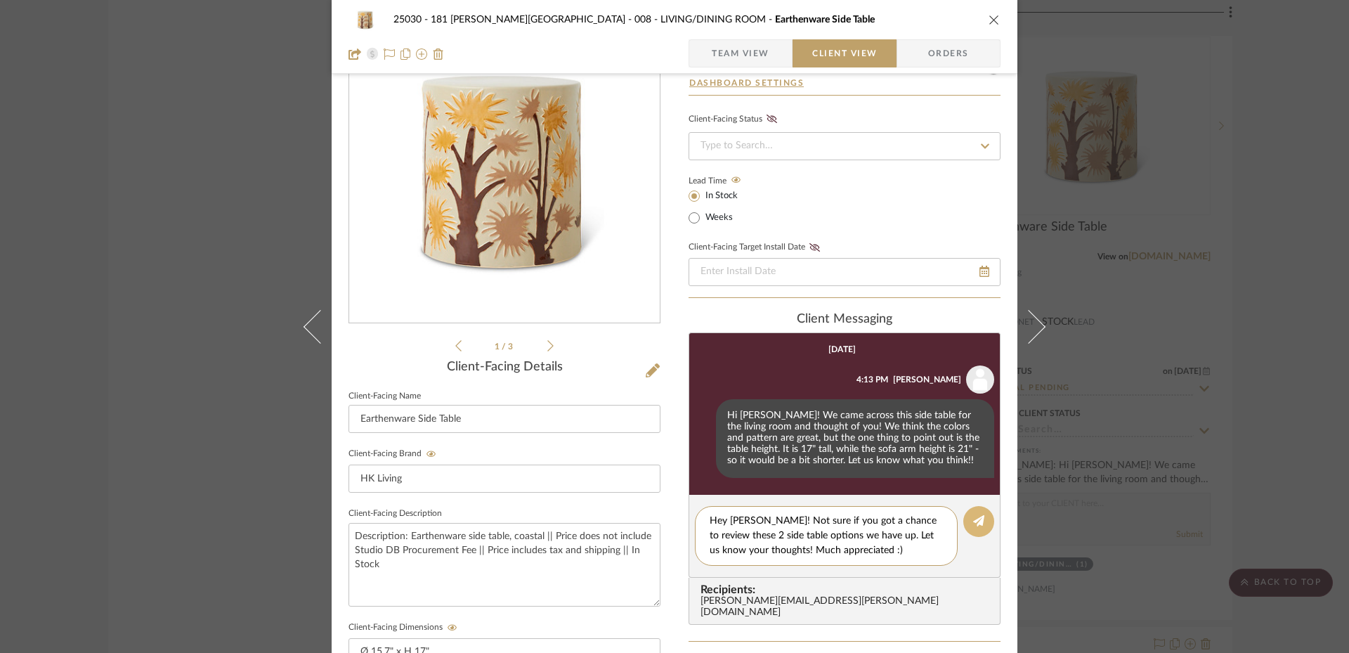
type textarea "Hey [PERSON_NAME]! Not sure if you got a chance to review these 2 side table op…"
click at [974, 516] on icon at bounding box center [978, 520] width 11 height 11
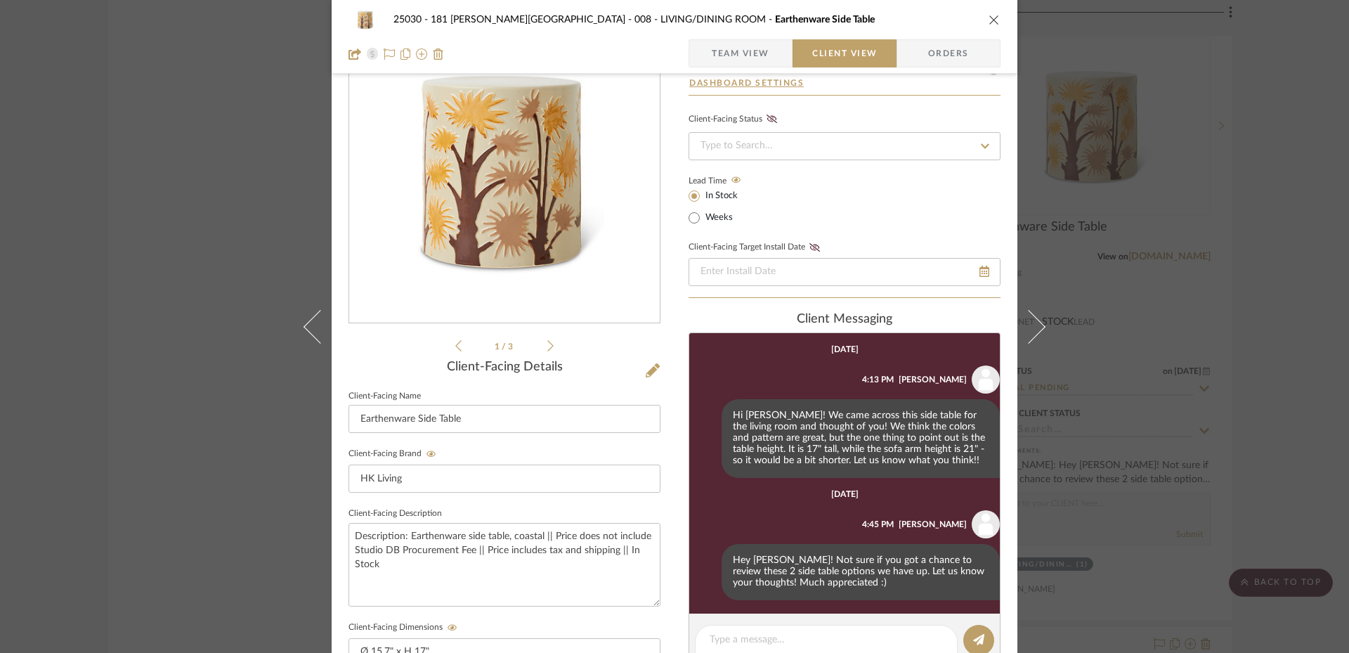
click at [223, 239] on div "25030 - 181 [PERSON_NAME] 008 - LIVING/DINING ROOM Earthenware Side Table Team …" at bounding box center [674, 326] width 1349 height 653
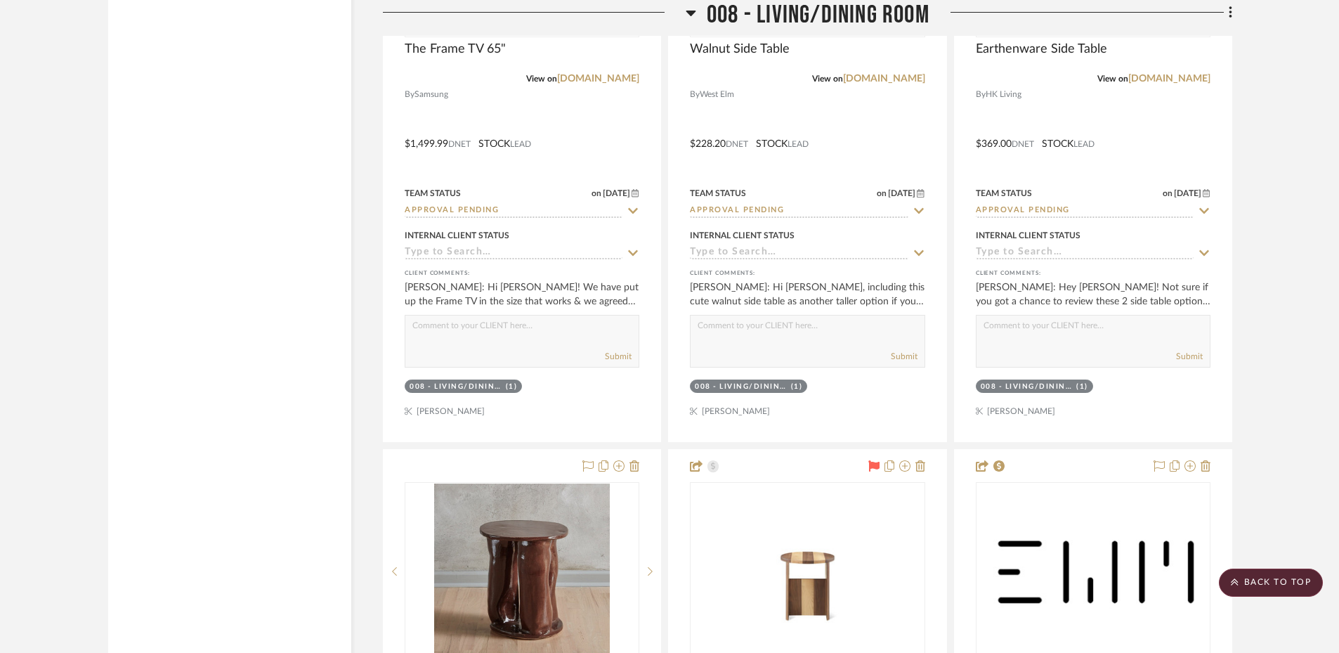
scroll to position [12695, 0]
